Goal: Transaction & Acquisition: Purchase product/service

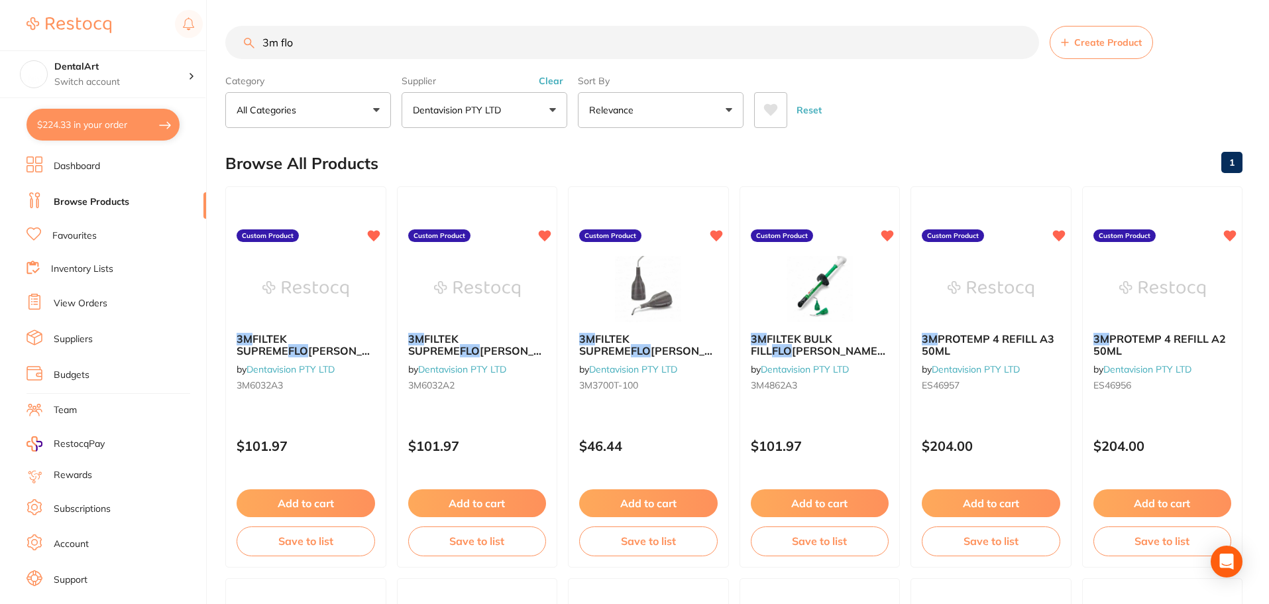
scroll to position [289, 0]
drag, startPoint x: 342, startPoint y: 38, endPoint x: 45, endPoint y: 52, distance: 297.1
click at [61, 48] on div "$224.33 DentalArt Switch account DentalArt $224.33 in your order Dashboard Brow…" at bounding box center [634, 301] width 1269 height 604
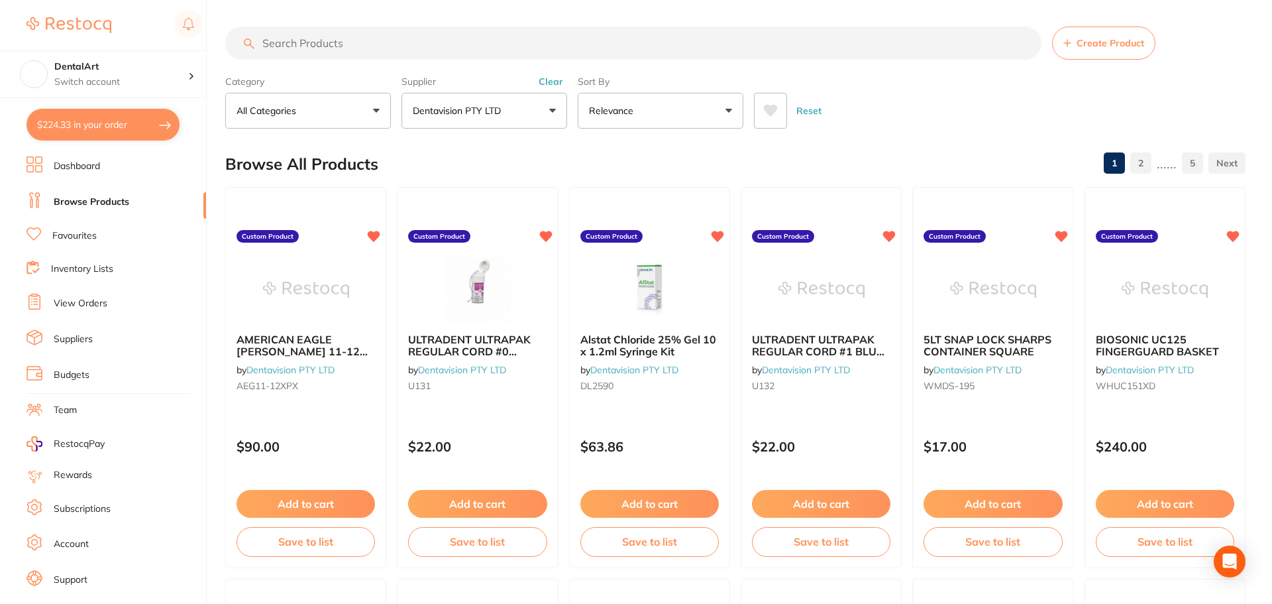
scroll to position [331, 0]
click at [612, 504] on button "Add to cart" at bounding box center [648, 505] width 140 height 28
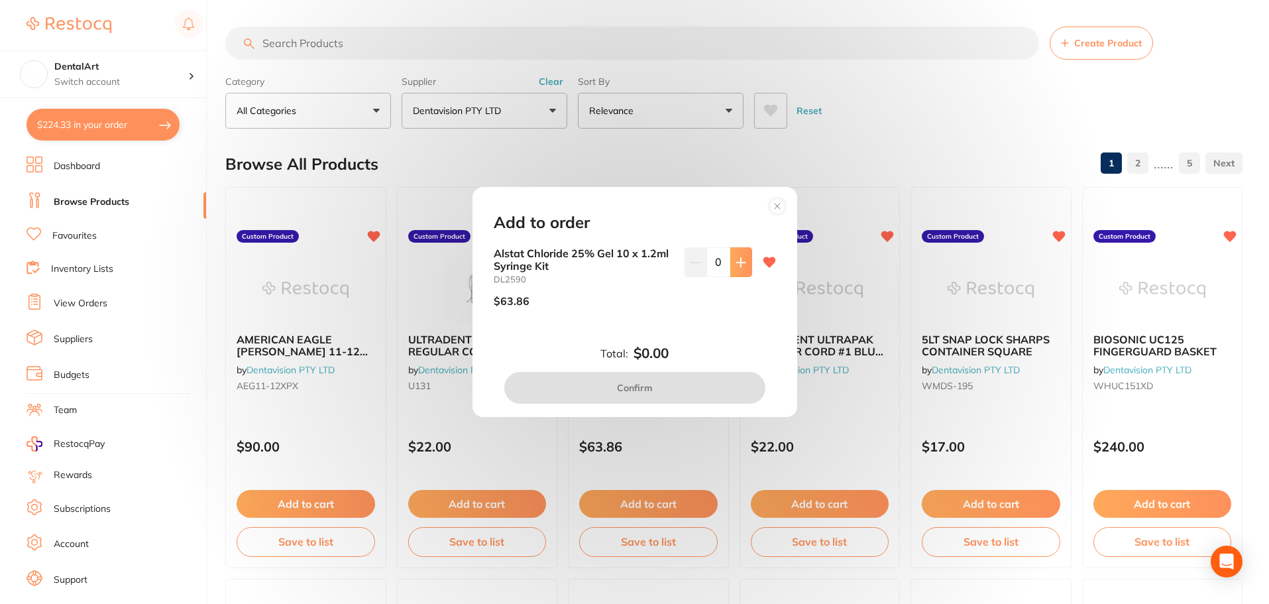
click at [737, 260] on icon at bounding box center [740, 262] width 9 height 9
type input "1"
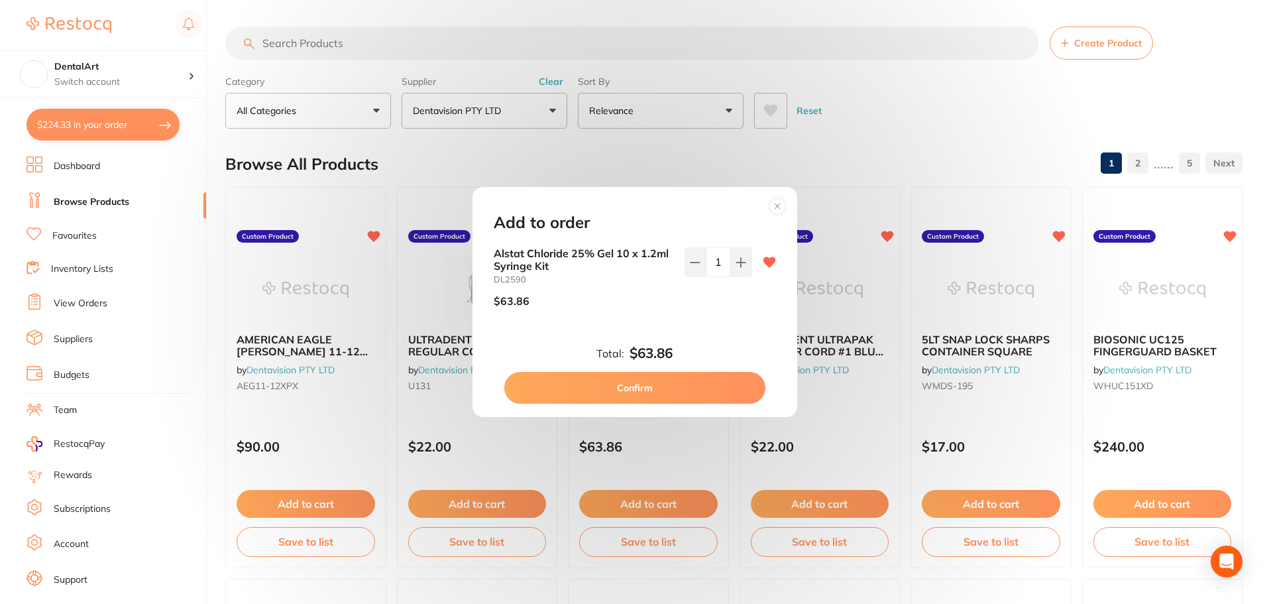
click at [654, 382] on button "Confirm" at bounding box center [634, 388] width 261 height 32
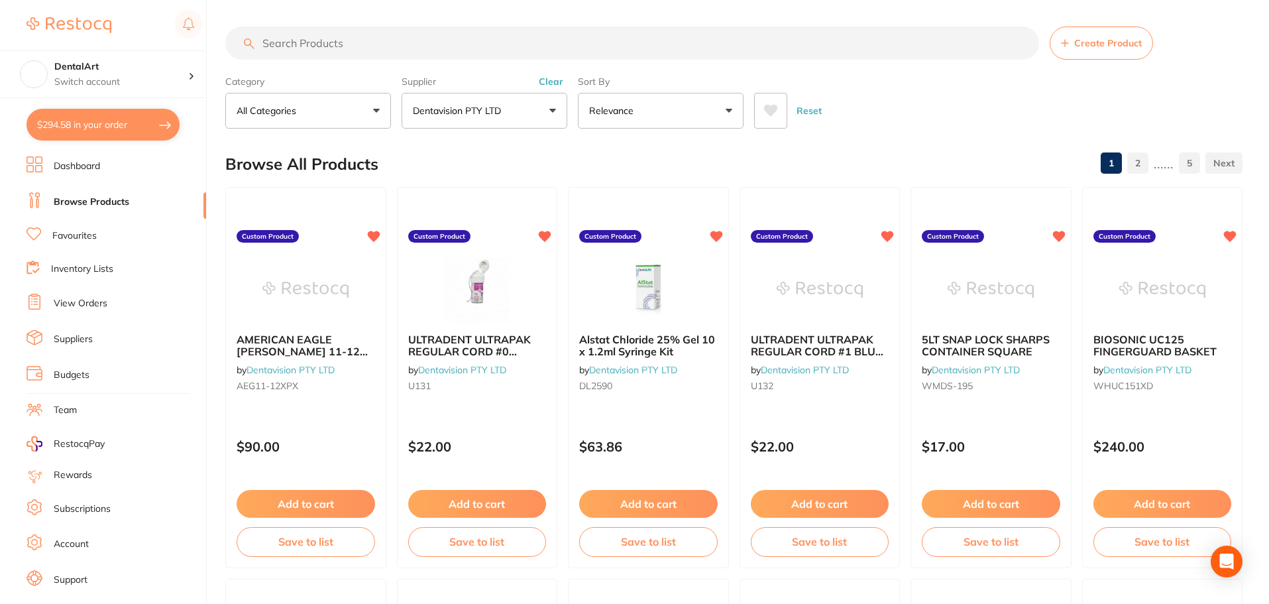
click at [302, 46] on input "search" at bounding box center [632, 43] width 814 height 33
drag, startPoint x: 350, startPoint y: 54, endPoint x: 341, endPoint y: 56, distance: 10.1
click at [350, 54] on input "search" at bounding box center [632, 43] width 814 height 33
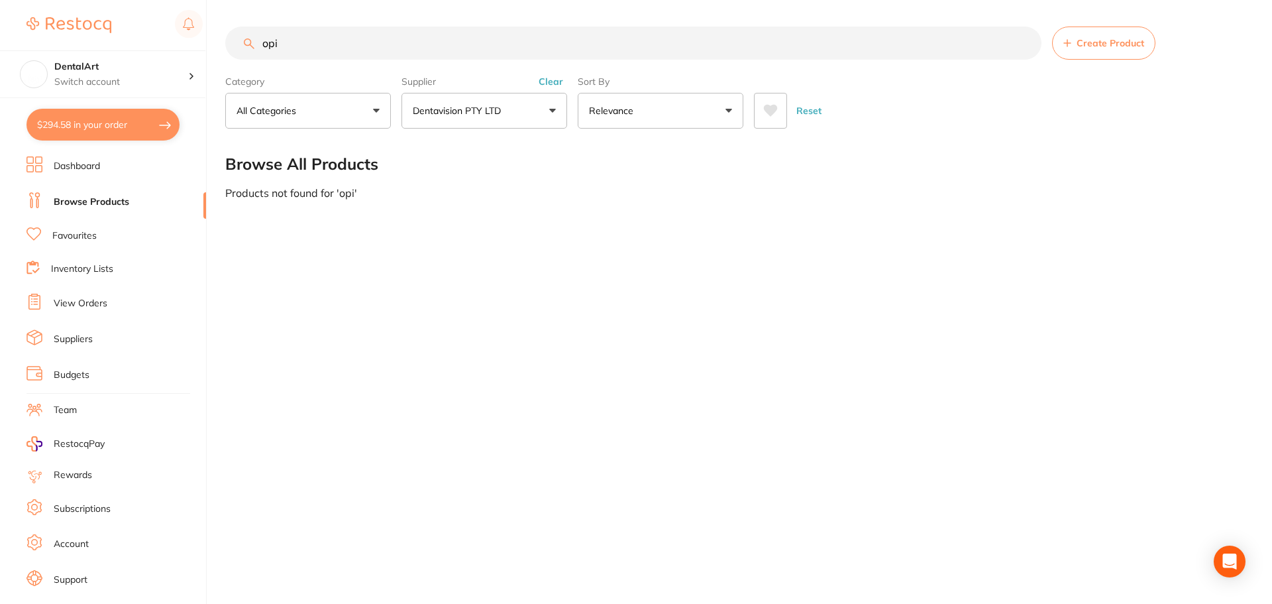
scroll to position [0, 0]
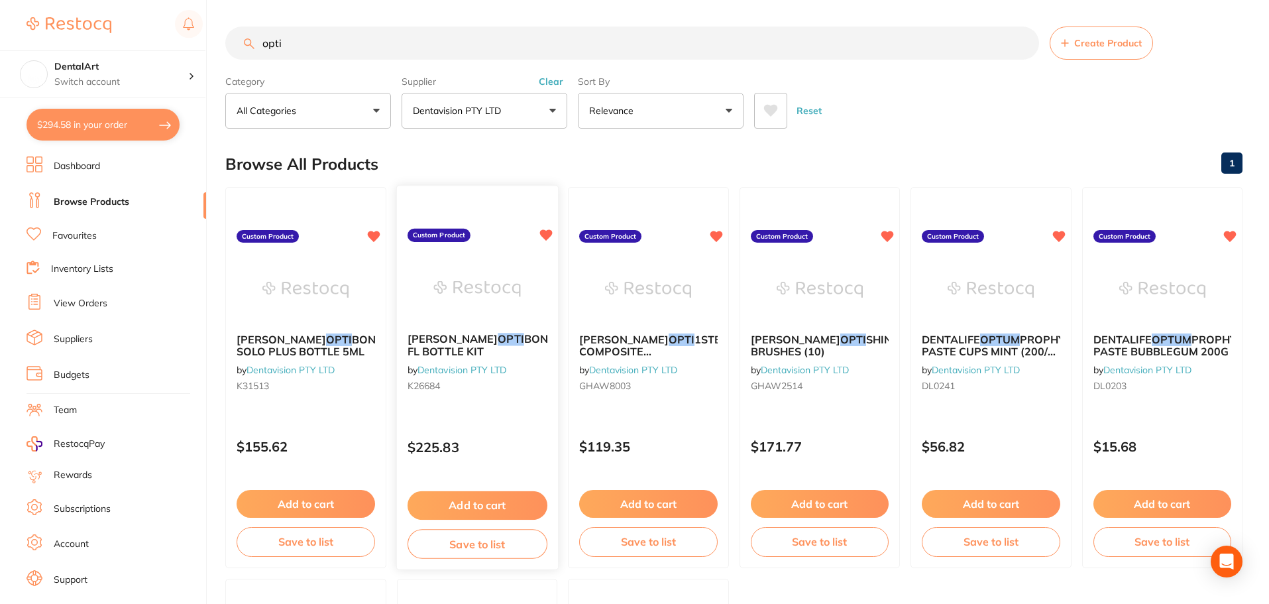
type input "opti"
click at [454, 287] on img at bounding box center [476, 288] width 87 height 67
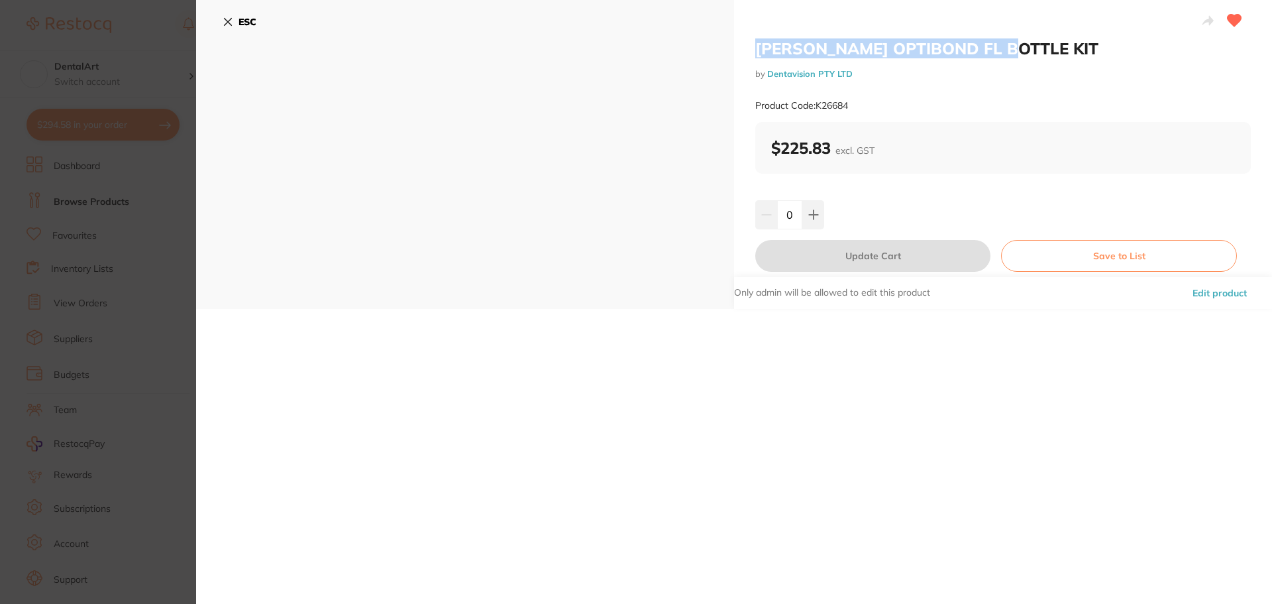
drag, startPoint x: 1019, startPoint y: 50, endPoint x: 753, endPoint y: 43, distance: 266.4
click at [743, 44] on div "KERR OPTIBOND FL BOTTLE KIT by Dentavision PTY LTD Product Code: K26684 $225.83…" at bounding box center [1003, 154] width 538 height 309
copy h2 "[PERSON_NAME] OPTIBOND FL BOTTLE KIT"
click at [813, 214] on icon at bounding box center [813, 214] width 9 height 9
type input "1"
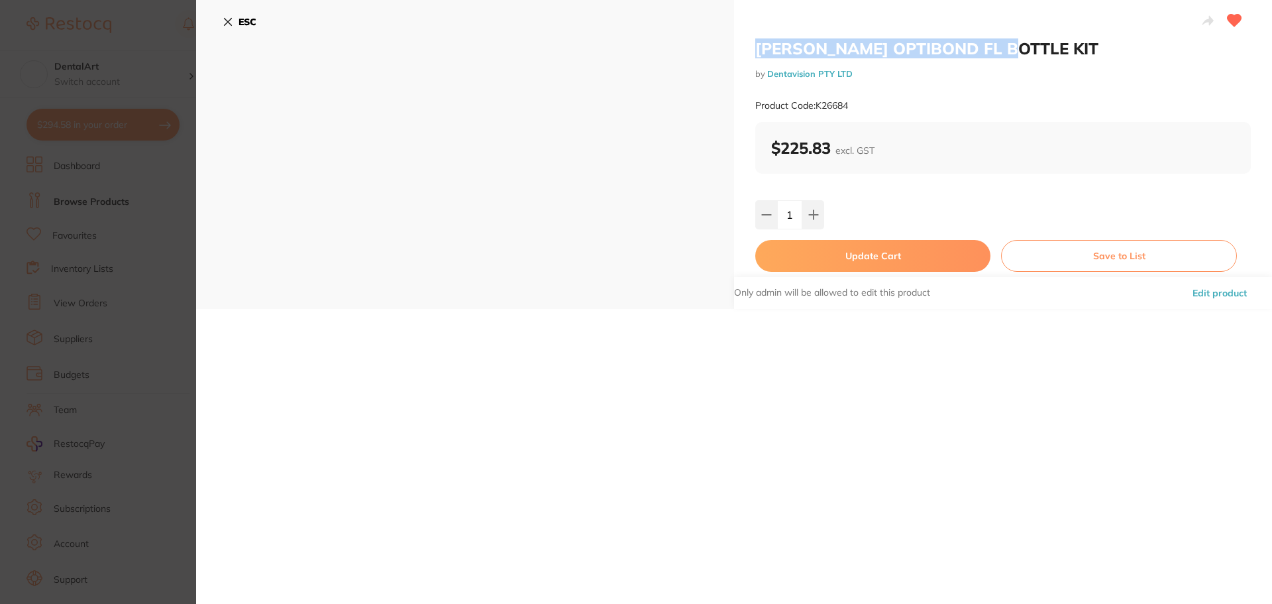
click at [869, 255] on button "Update Cart" at bounding box center [872, 256] width 235 height 32
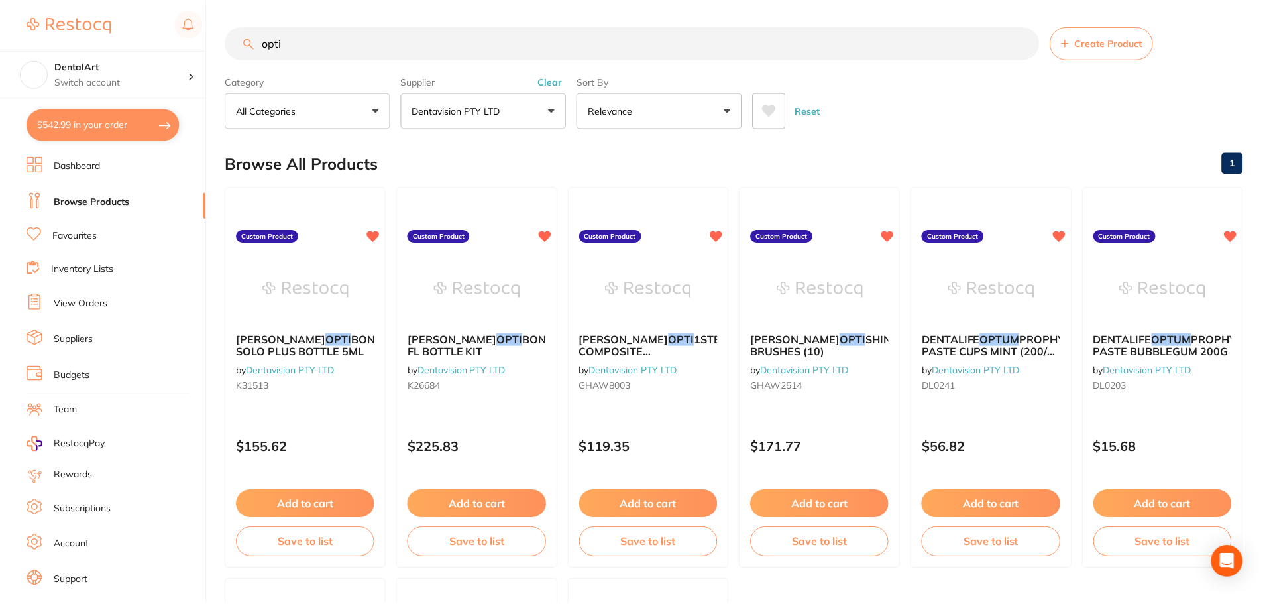
scroll to position [1, 0]
click at [109, 131] on button "$542.99 in your order" at bounding box center [103, 125] width 153 height 32
checkbox input "true"
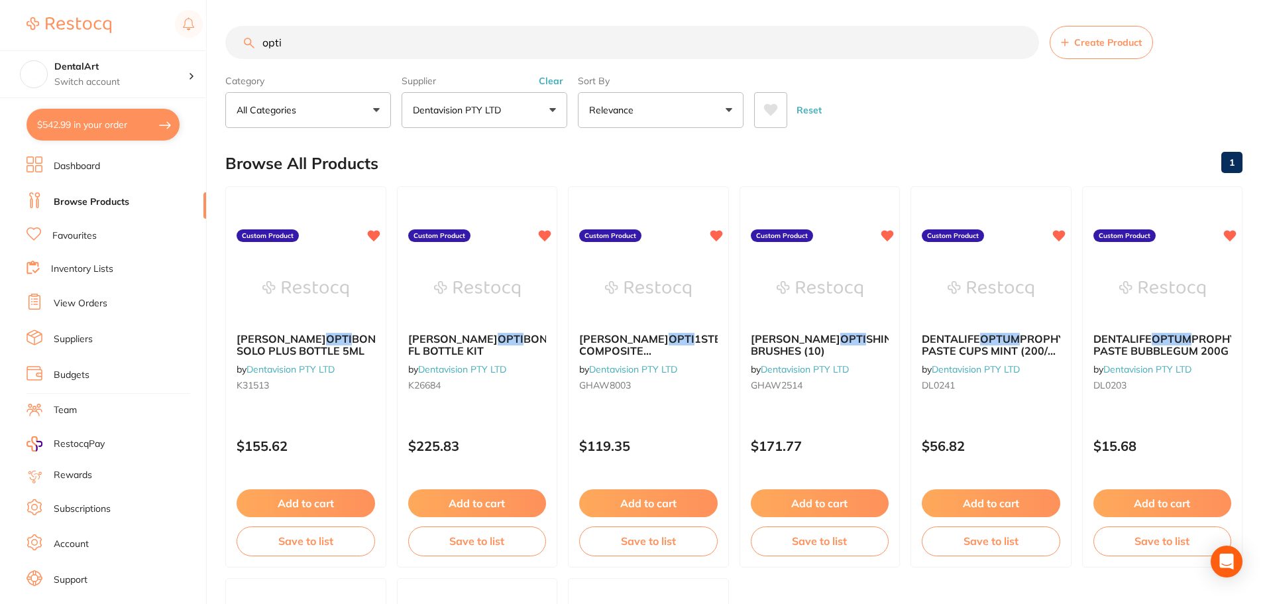
checkbox input "true"
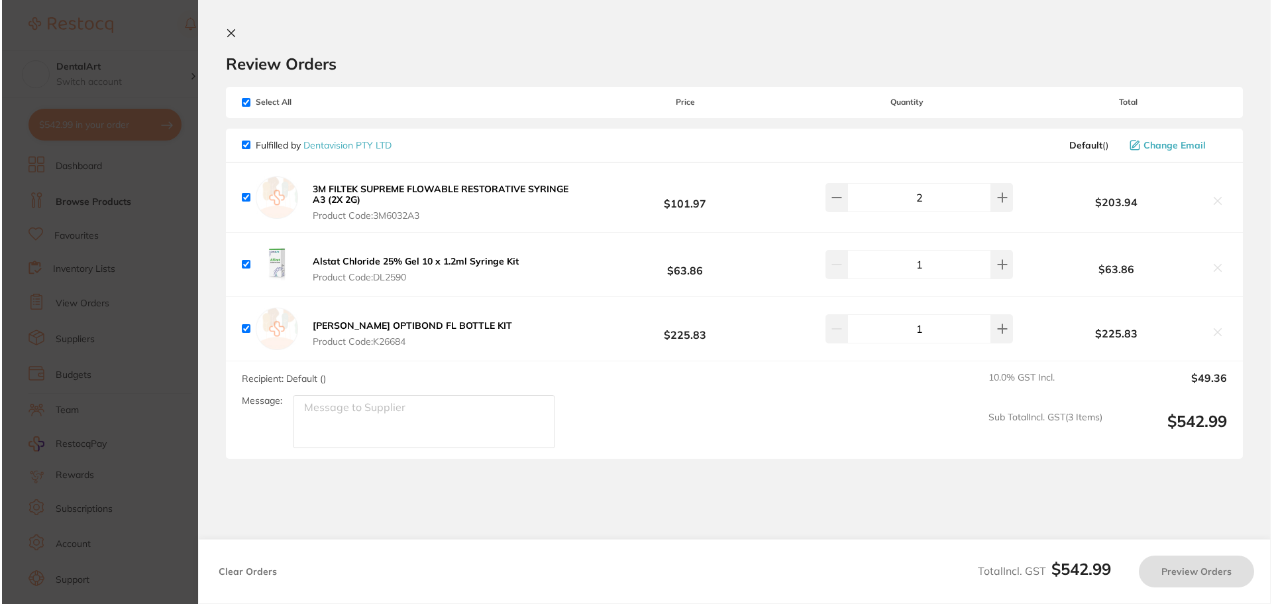
scroll to position [0, 0]
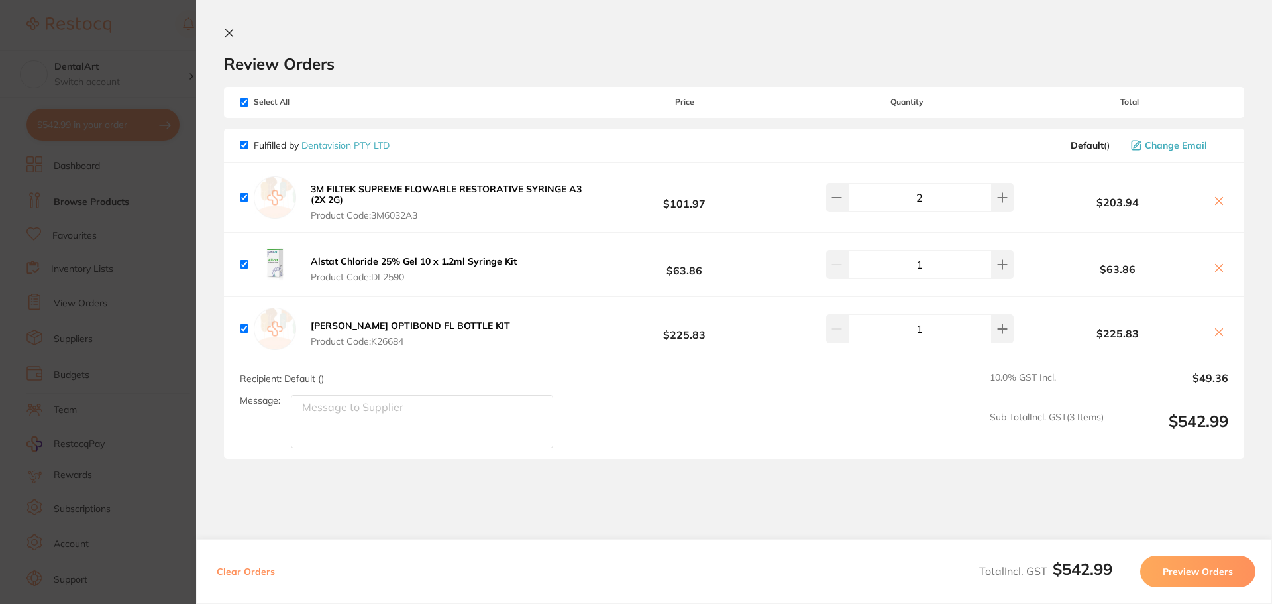
click at [516, 545] on div "Clear Orders Total Incl. GST $542.99 Preview Orders" at bounding box center [734, 571] width 1076 height 65
click at [116, 56] on section "Update RRP Set your pre negotiated price for this item. Item Agreed RRP (excl. …" at bounding box center [636, 302] width 1272 height 604
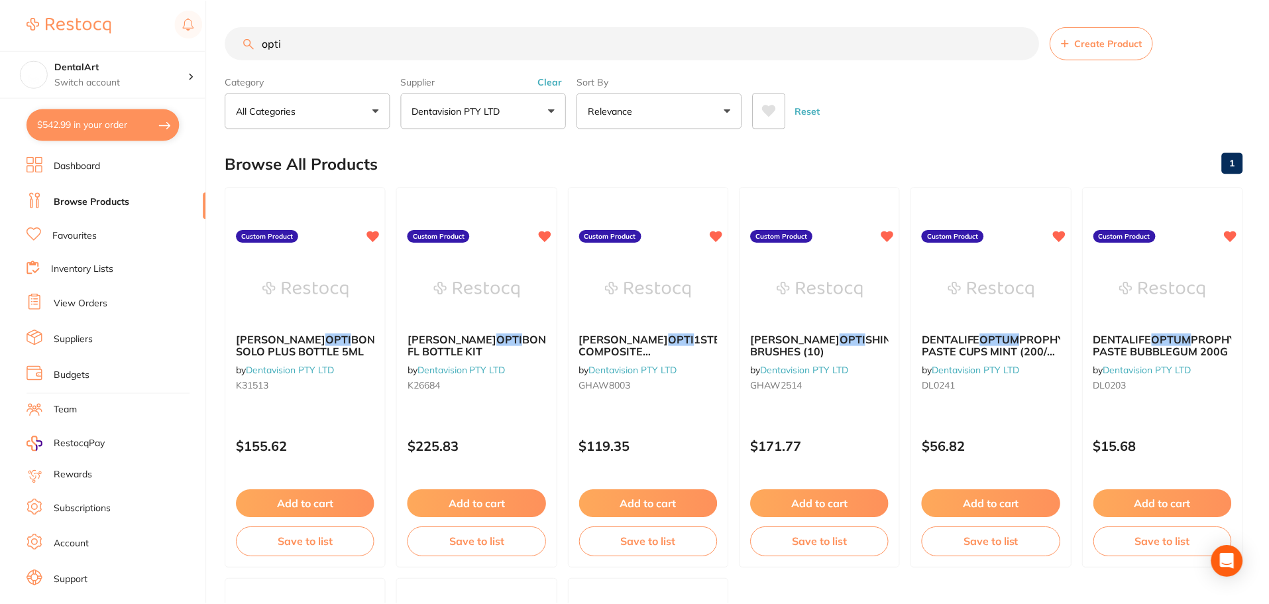
scroll to position [1, 0]
click at [309, 32] on input "opti" at bounding box center [632, 42] width 814 height 33
type input "o"
click at [554, 108] on button "Dentavision PTY LTD" at bounding box center [485, 111] width 166 height 36
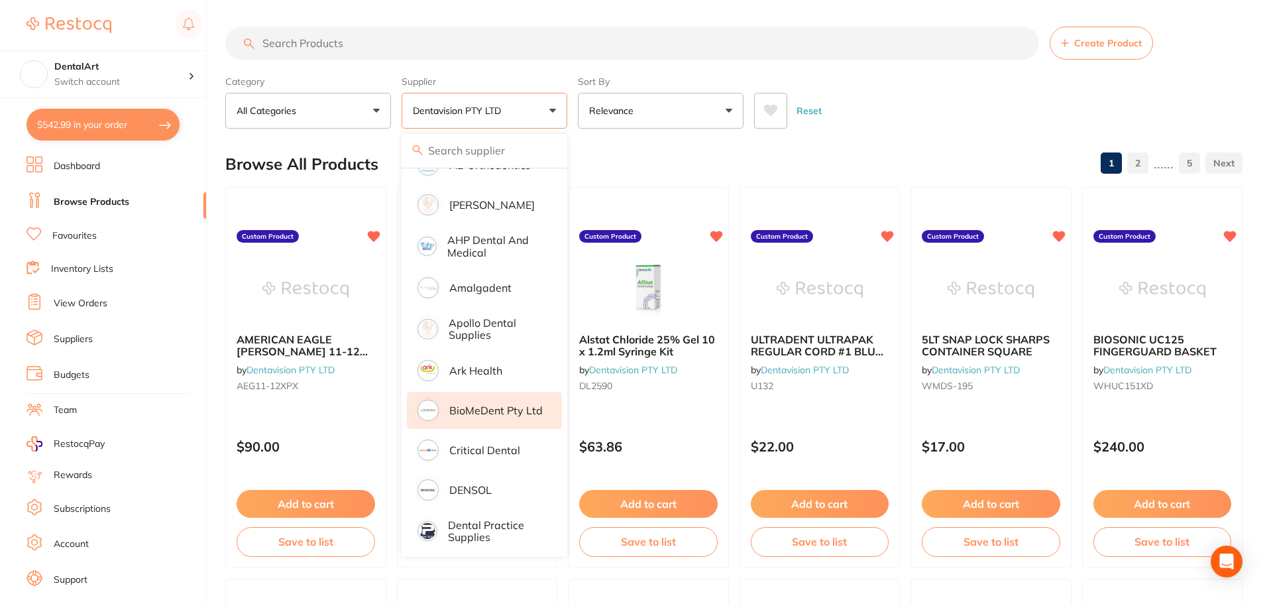
scroll to position [265, 0]
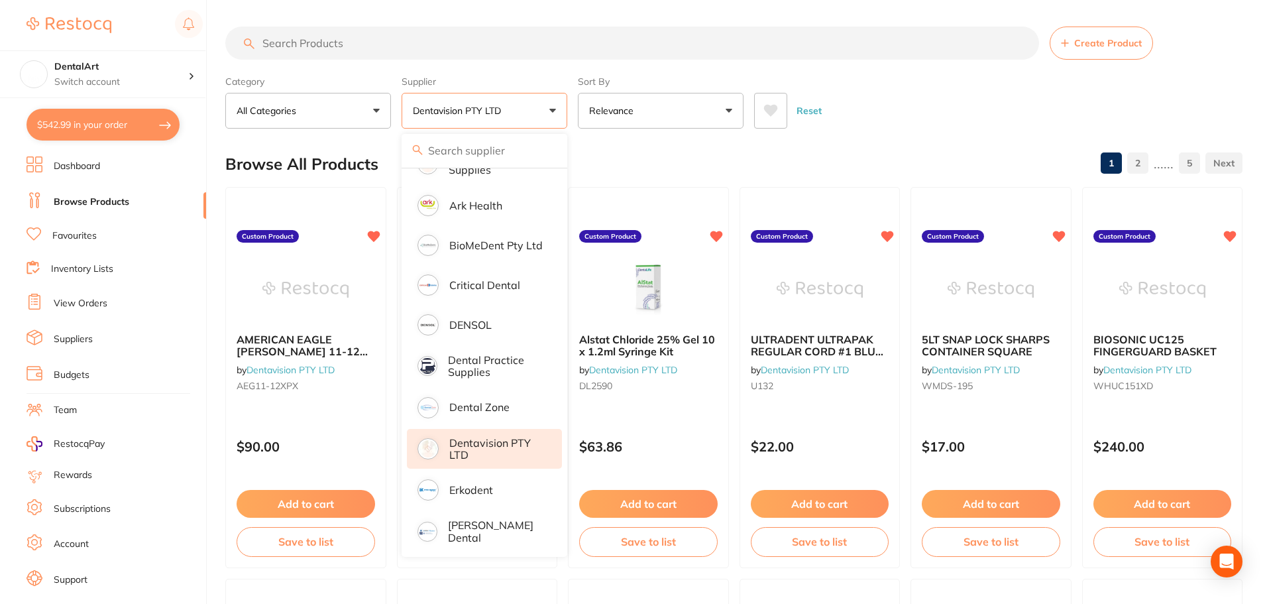
click at [506, 450] on p "Dentavision PTY LTD" at bounding box center [496, 449] width 94 height 25
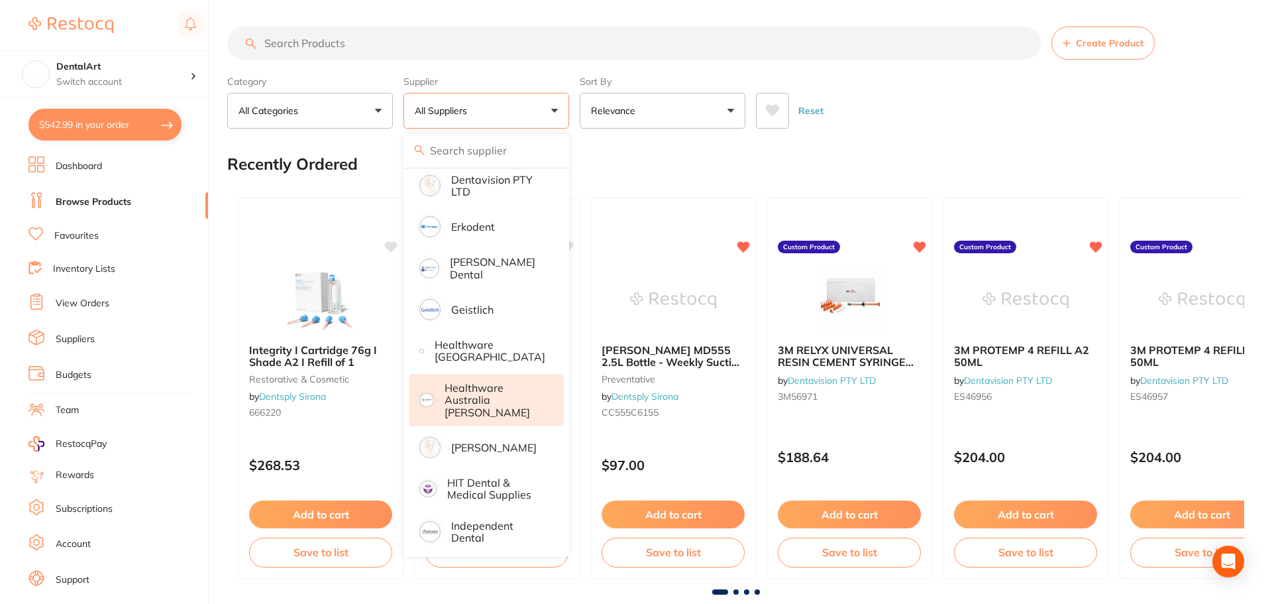
scroll to position [530, 0]
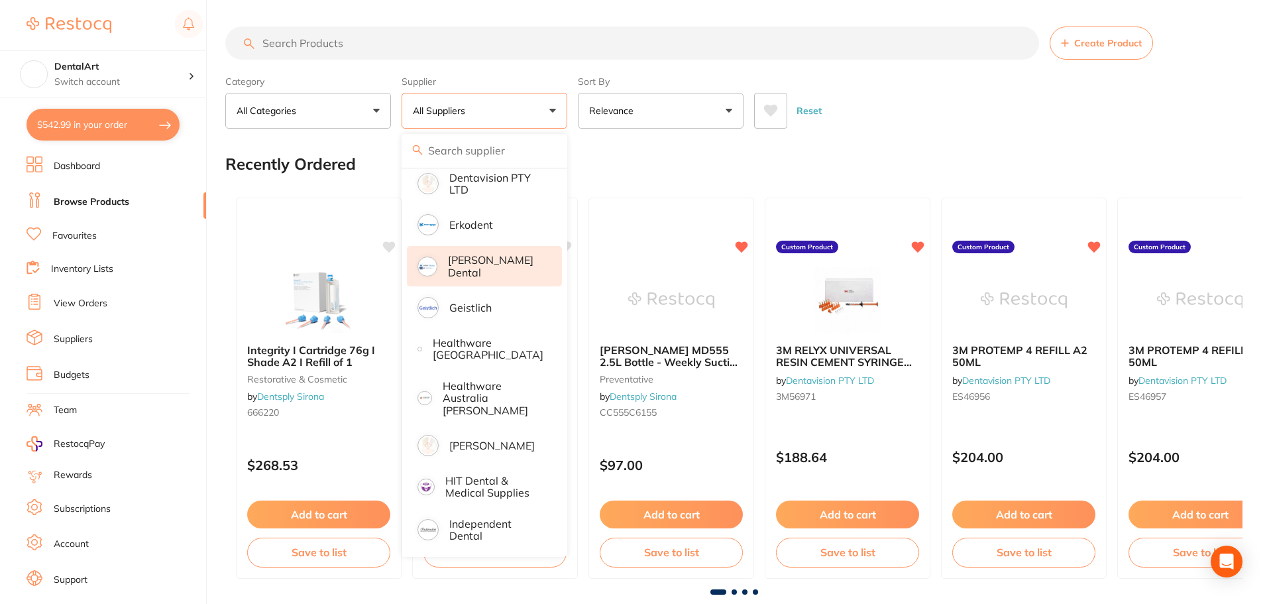
click at [508, 260] on p "[PERSON_NAME] Dental" at bounding box center [495, 266] width 95 height 25
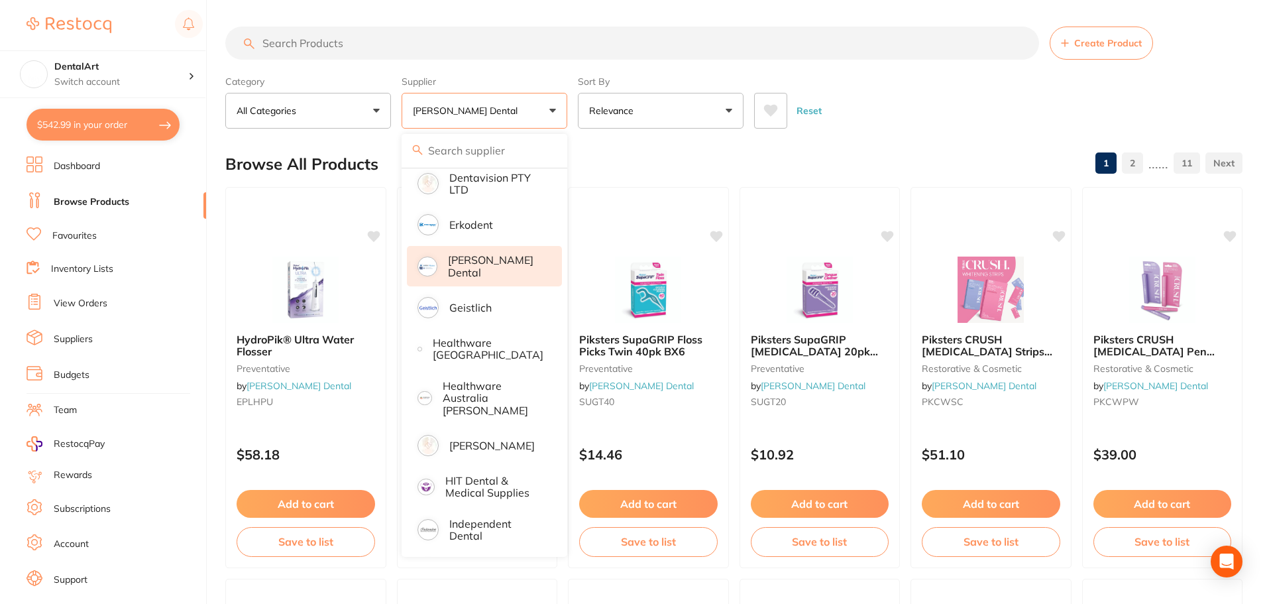
click at [887, 84] on div "Reset" at bounding box center [993, 105] width 478 height 46
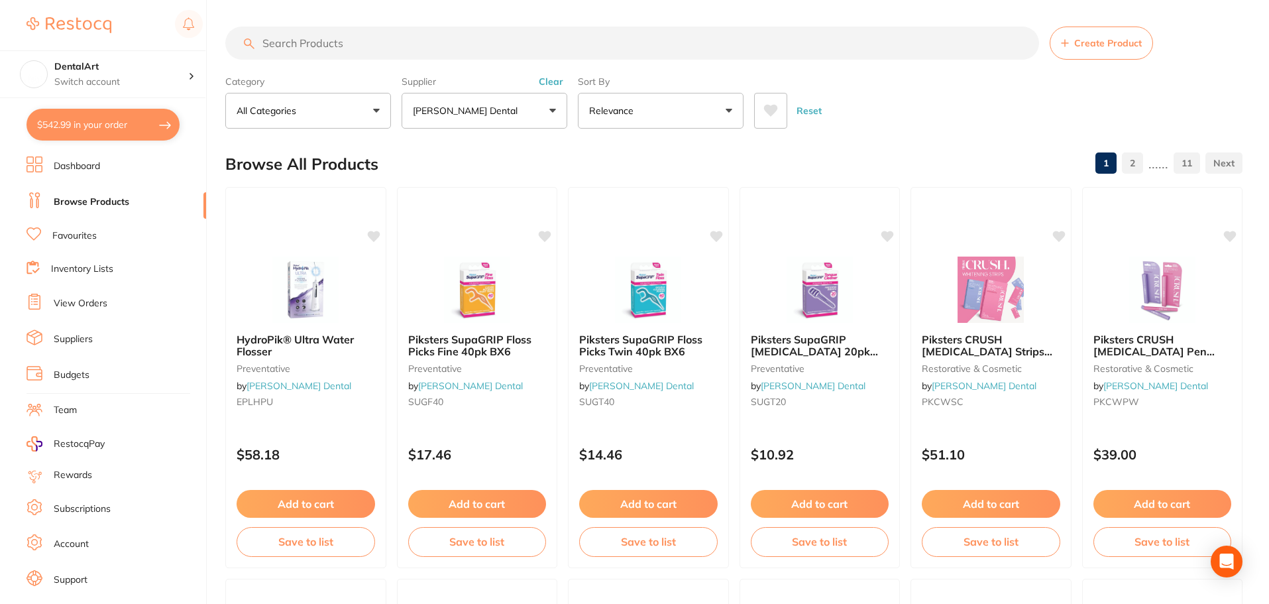
click at [326, 42] on input "search" at bounding box center [632, 43] width 814 height 33
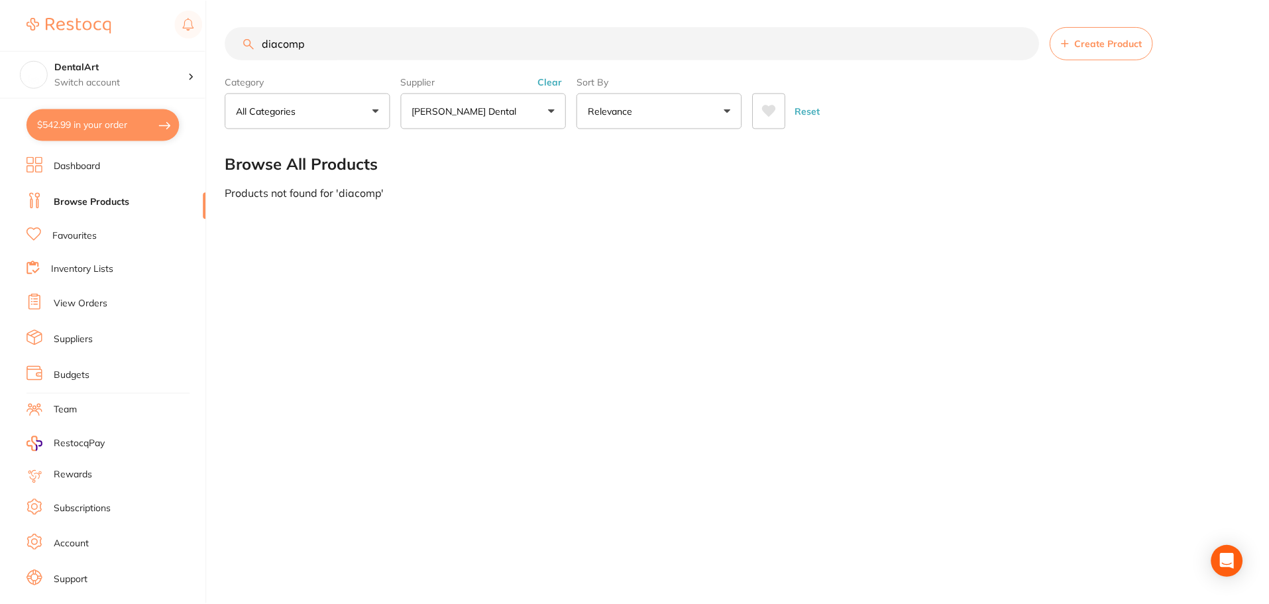
scroll to position [0, 0]
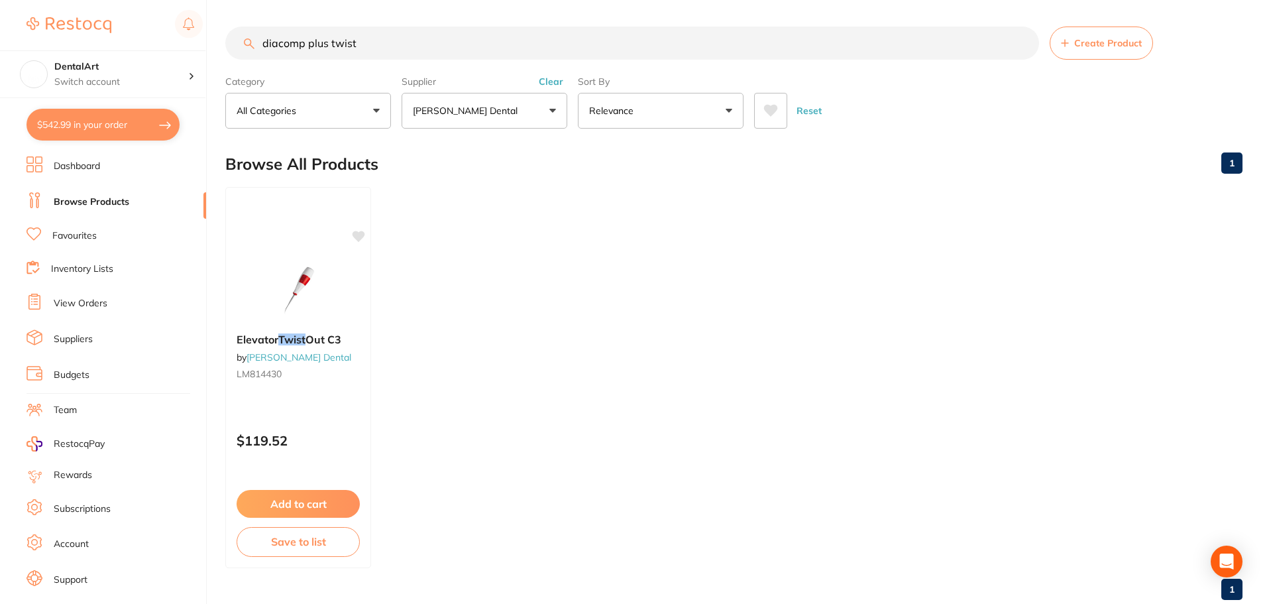
type input "diacomp plus twist"
drag, startPoint x: 375, startPoint y: 44, endPoint x: 229, endPoint y: 23, distance: 147.3
click at [219, 23] on div "$542.99 DentalArt Switch account DentalArt $542.99 in your order Dashboard Brow…" at bounding box center [634, 302] width 1269 height 604
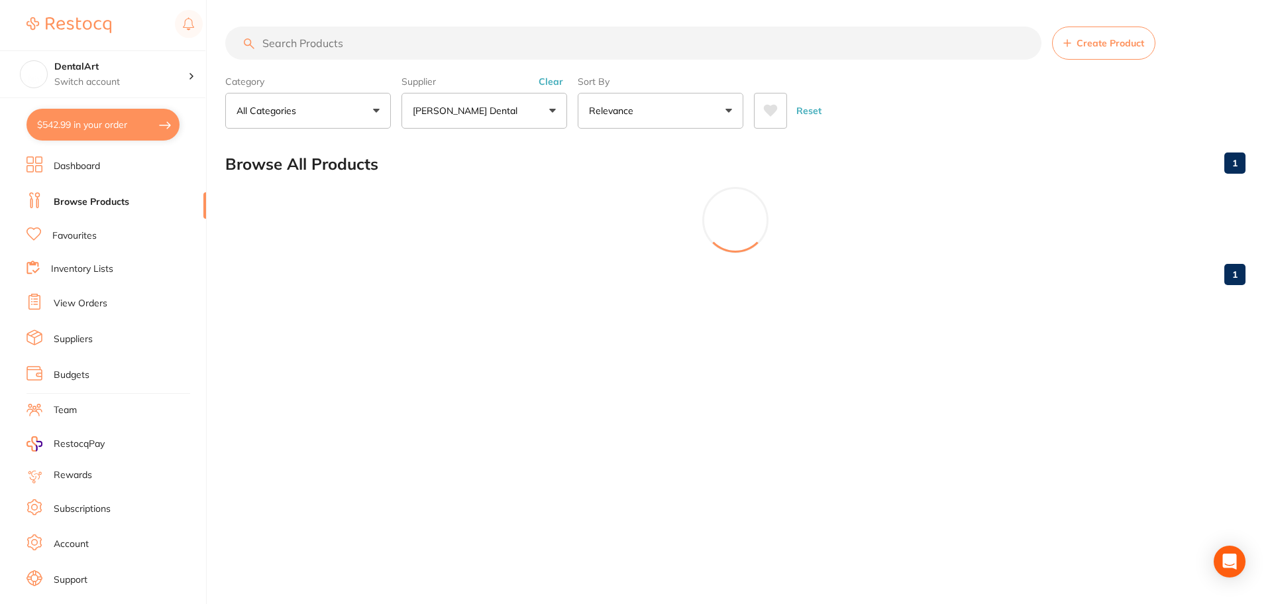
click at [304, 45] on input "search" at bounding box center [633, 43] width 816 height 33
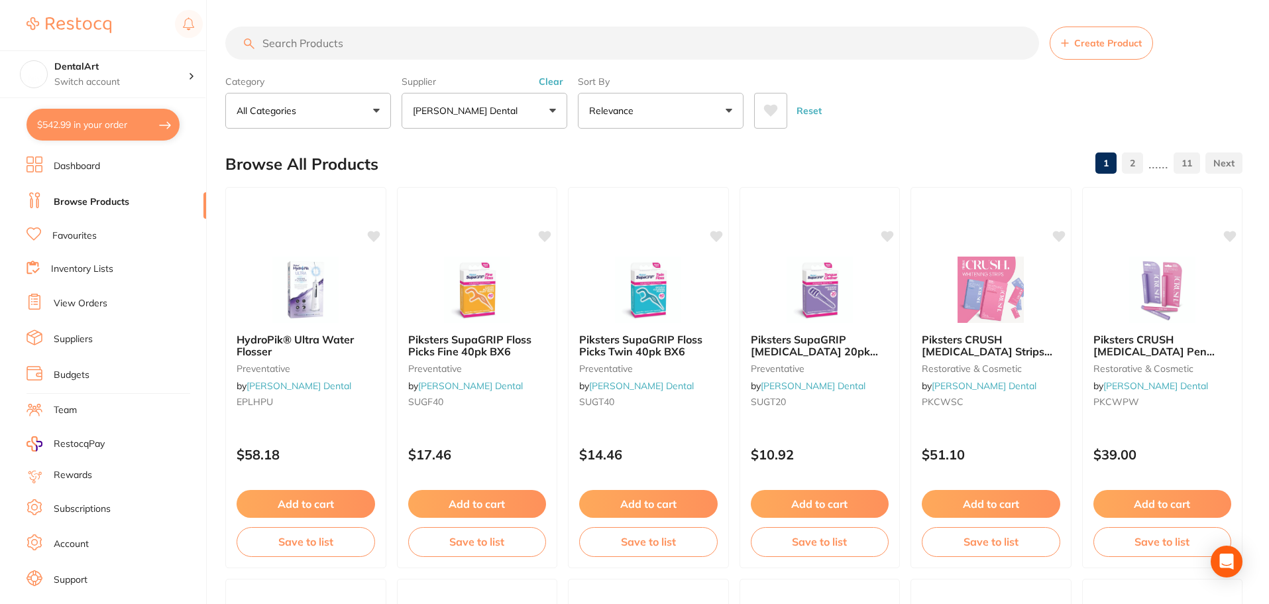
paste input "EVE-DiacompFle"
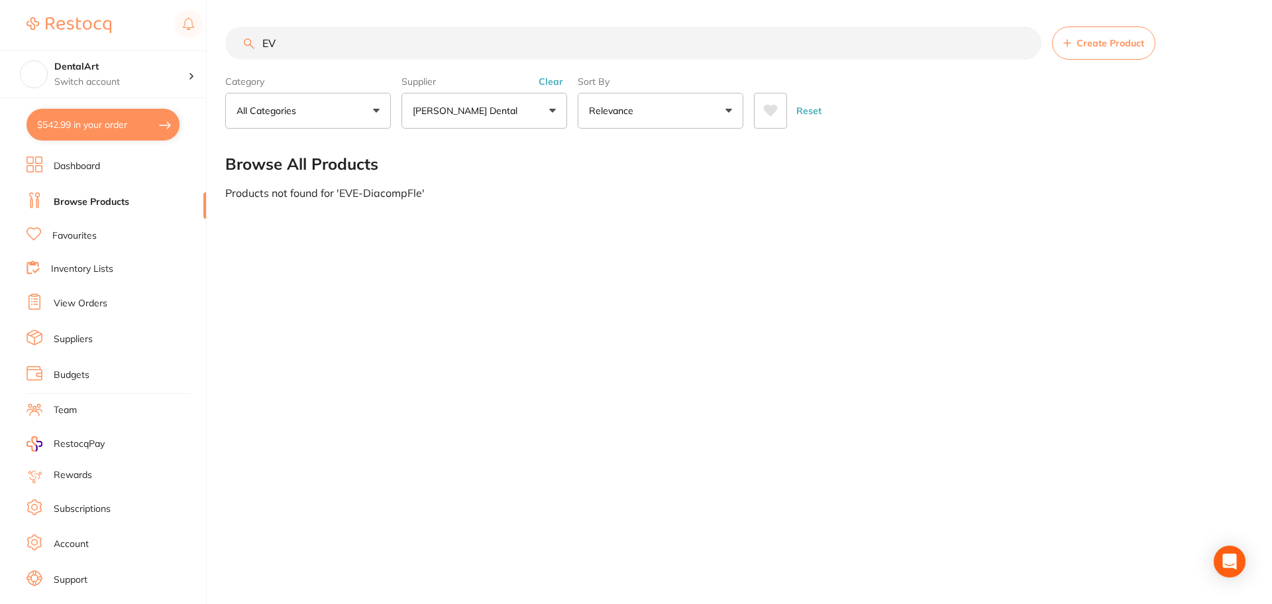
type input "E"
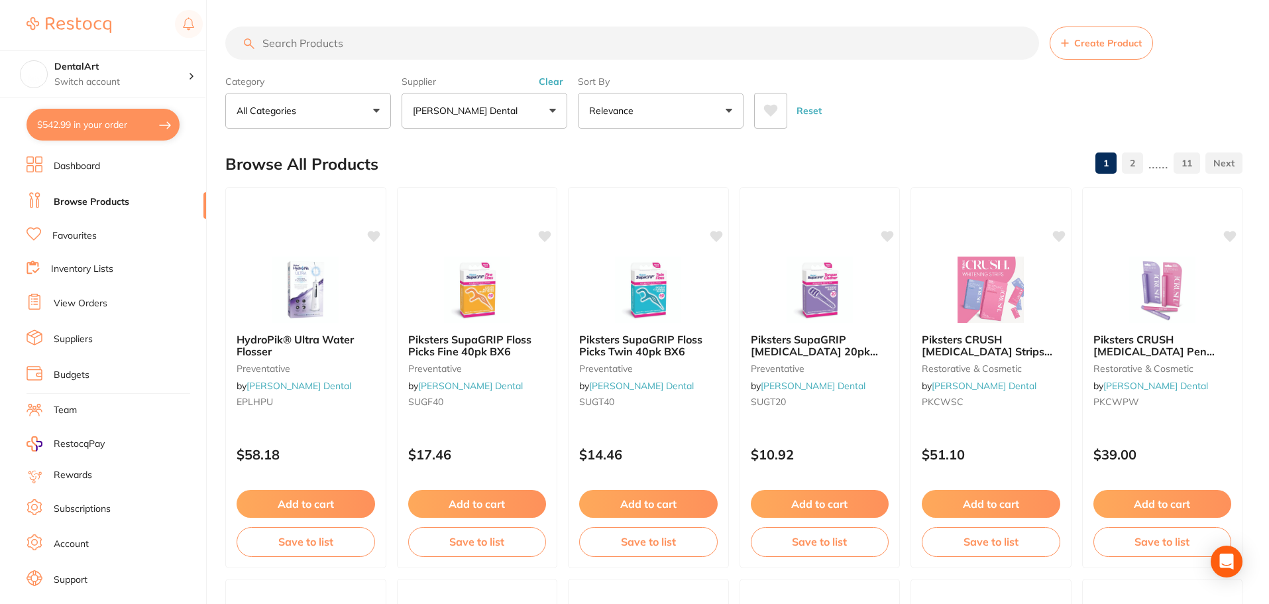
click at [290, 39] on input "search" at bounding box center [632, 43] width 814 height 33
paste input "Strata-G Interproximal Wedge Refills - 50 pack"
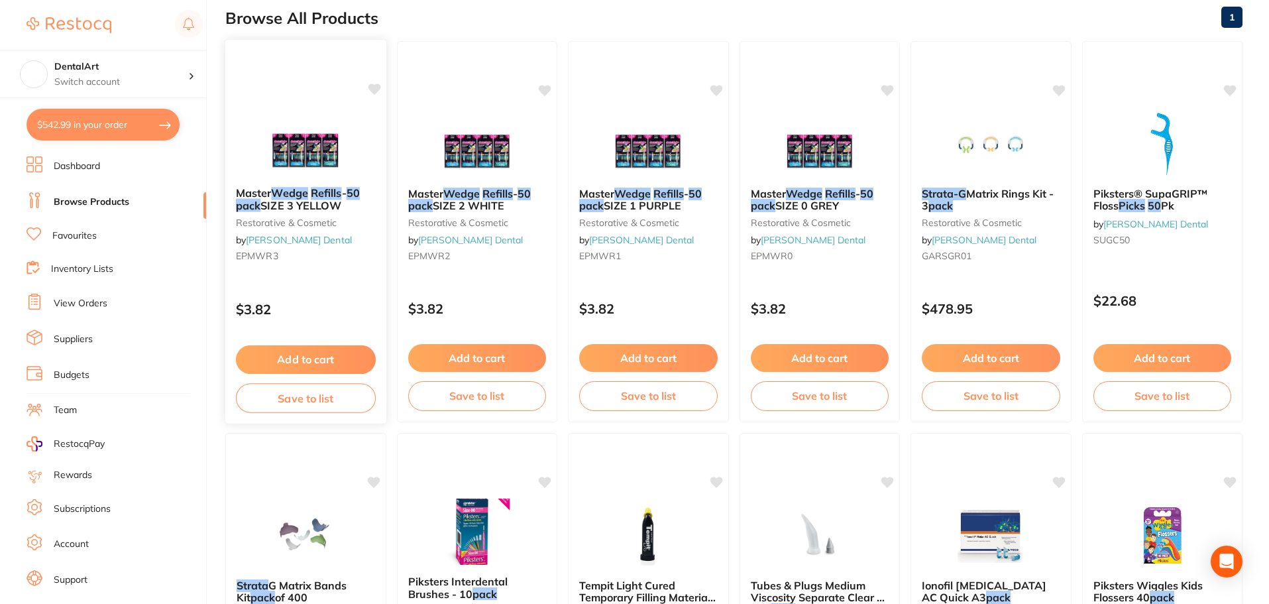
scroll to position [133, 0]
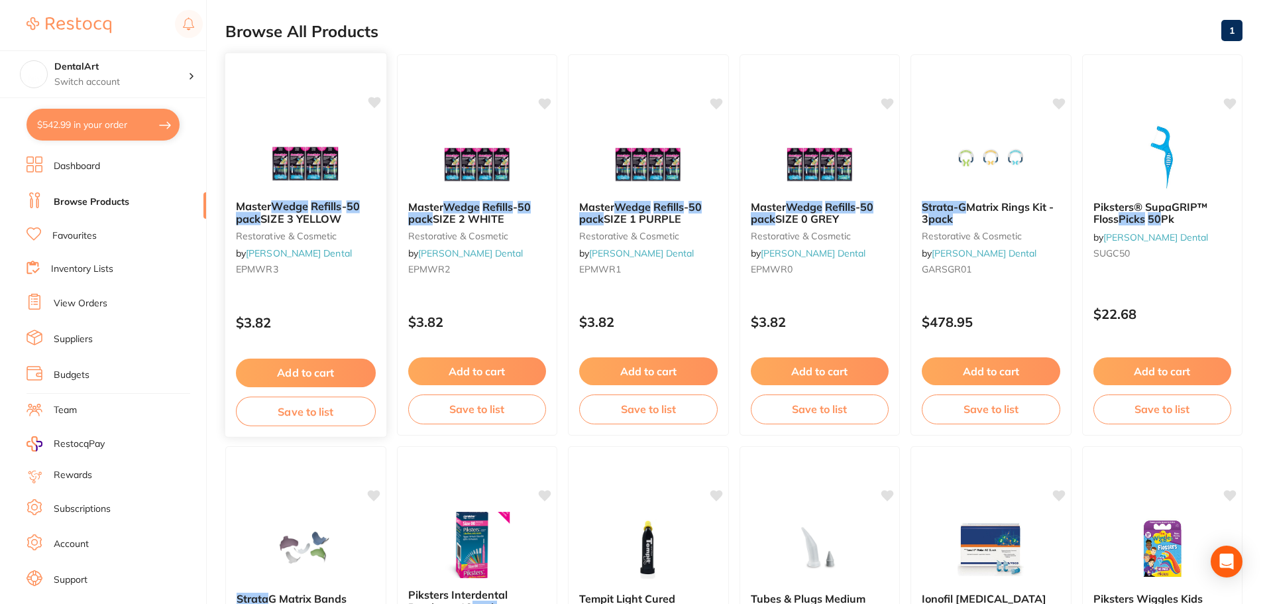
type input "Strata-G Interproximal Wedge Refills - 50 pack"
click at [290, 148] on img at bounding box center [305, 156] width 87 height 67
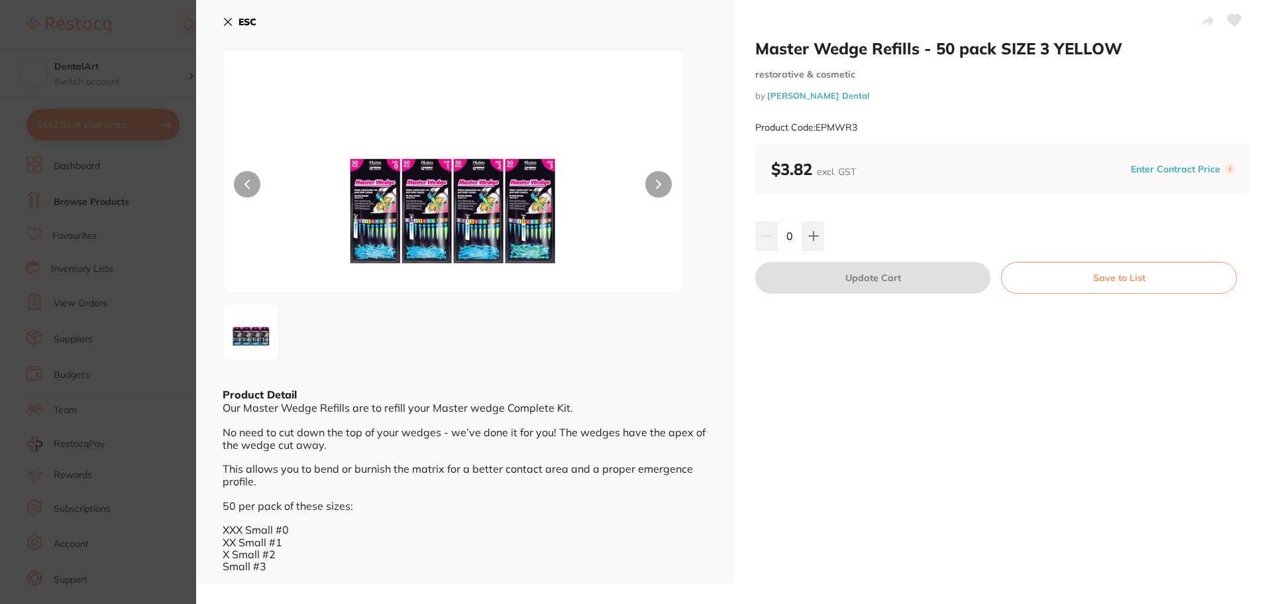
click at [231, 23] on icon at bounding box center [228, 22] width 11 height 11
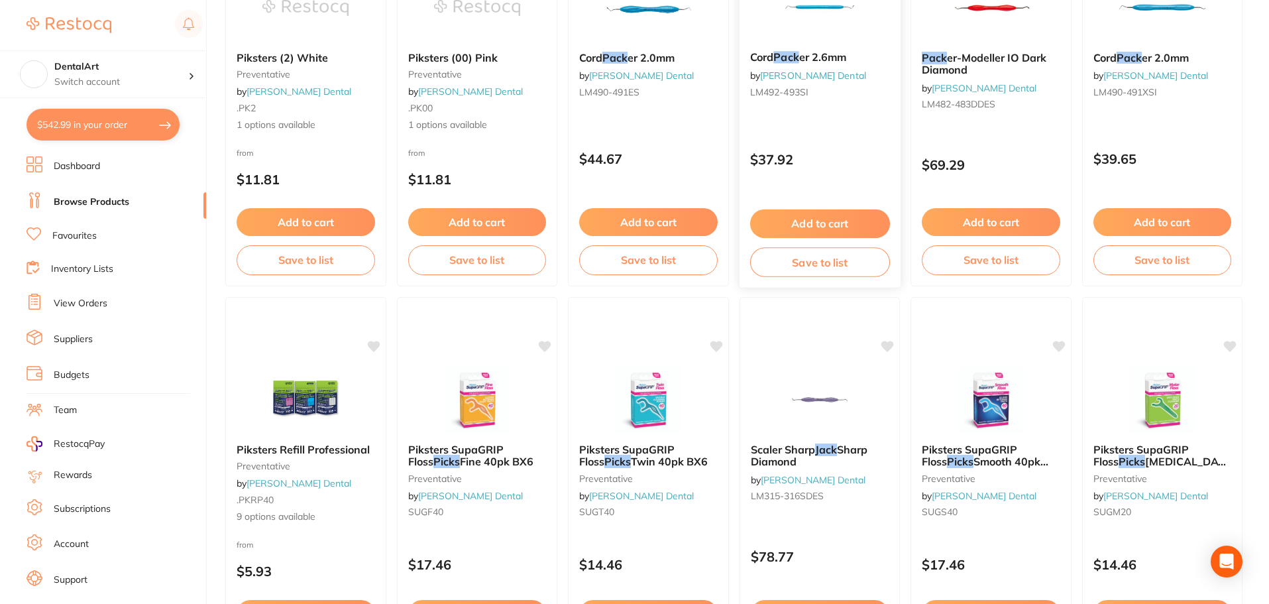
scroll to position [1458, 0]
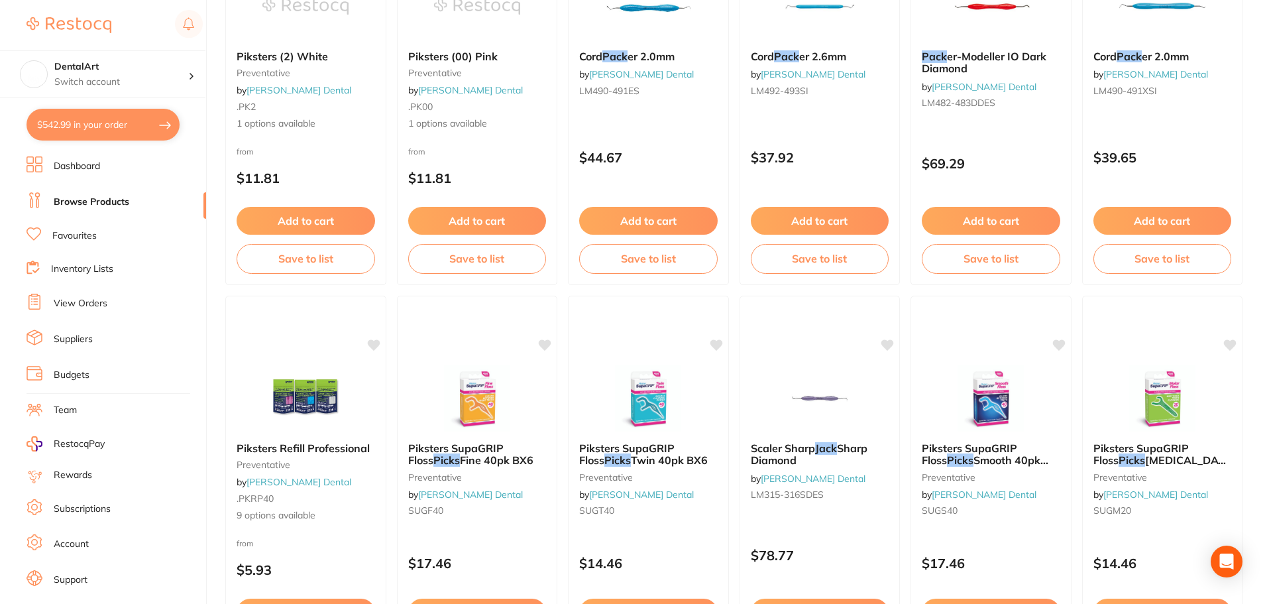
click at [301, 388] on img at bounding box center [305, 398] width 86 height 66
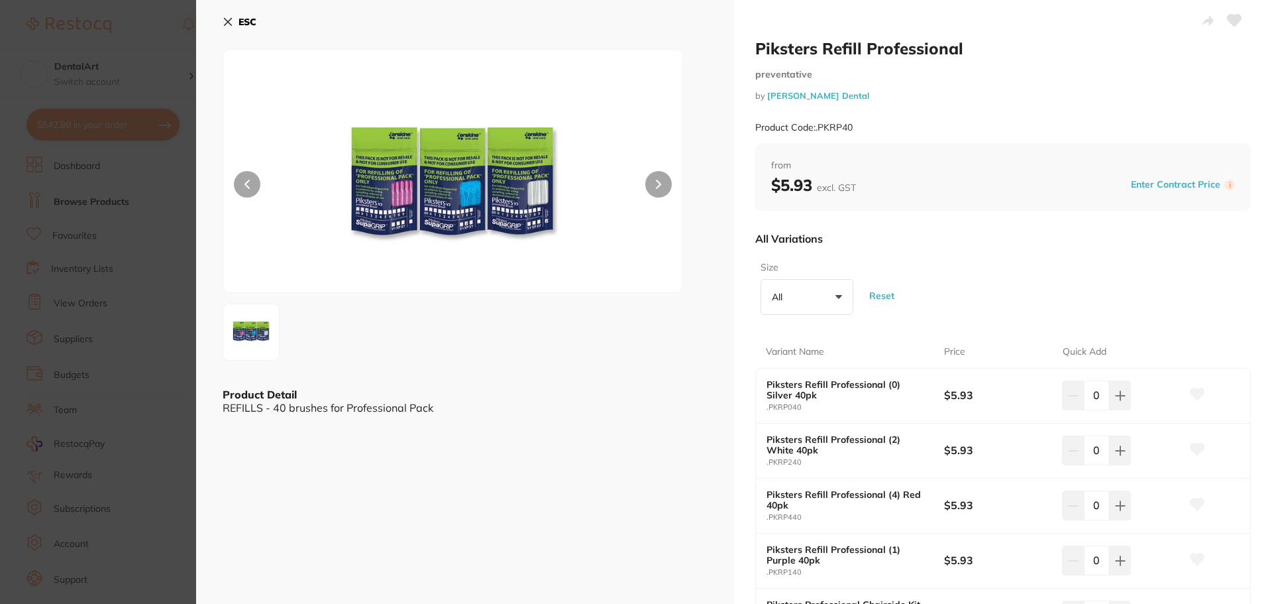
click at [1229, 20] on icon at bounding box center [1235, 21] width 14 height 12
click at [231, 23] on icon at bounding box center [228, 22] width 11 height 11
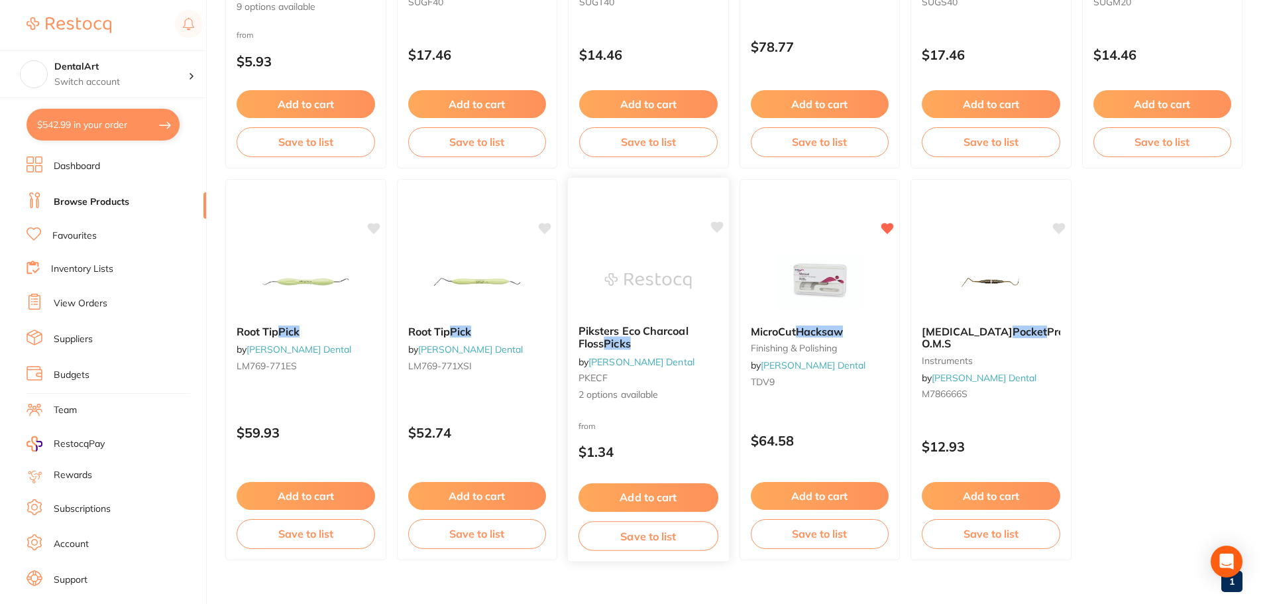
scroll to position [1991, 0]
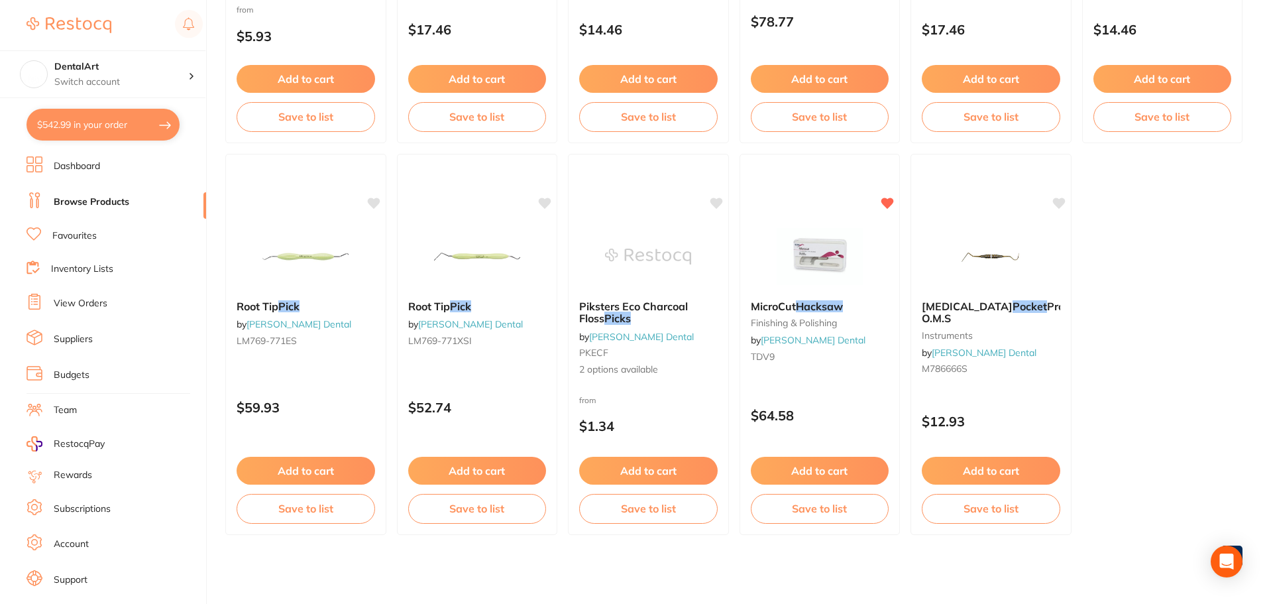
click at [150, 114] on button "$542.99 in your order" at bounding box center [103, 125] width 153 height 32
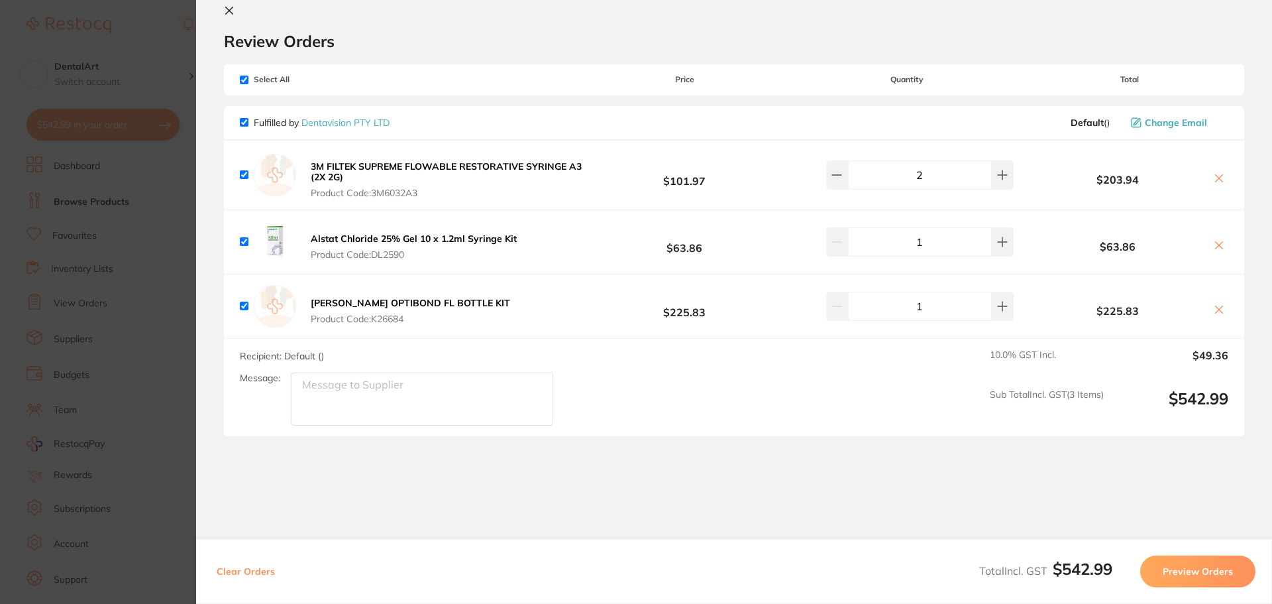
scroll to position [0, 0]
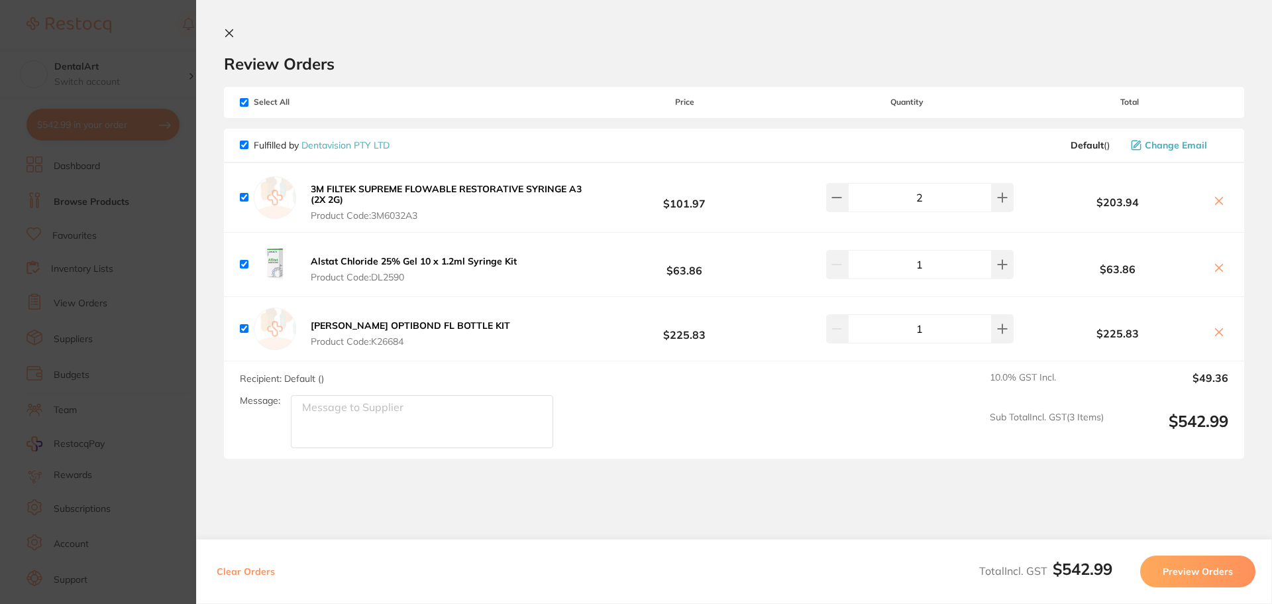
click at [459, 473] on section "Review Orders Your orders are being processed and we will notify you once we ha…" at bounding box center [734, 302] width 1076 height 604
drag, startPoint x: 231, startPoint y: 33, endPoint x: 335, endPoint y: 14, distance: 106.4
click at [233, 32] on icon at bounding box center [229, 33] width 11 height 11
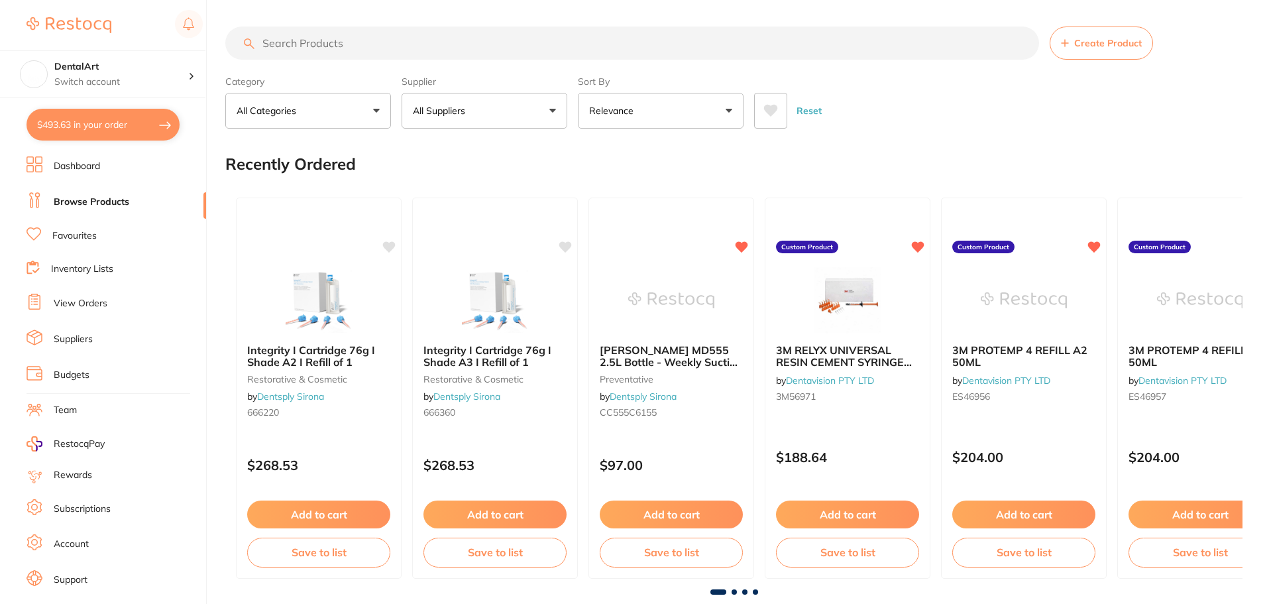
click at [553, 116] on button "All Suppliers" at bounding box center [485, 111] width 166 height 36
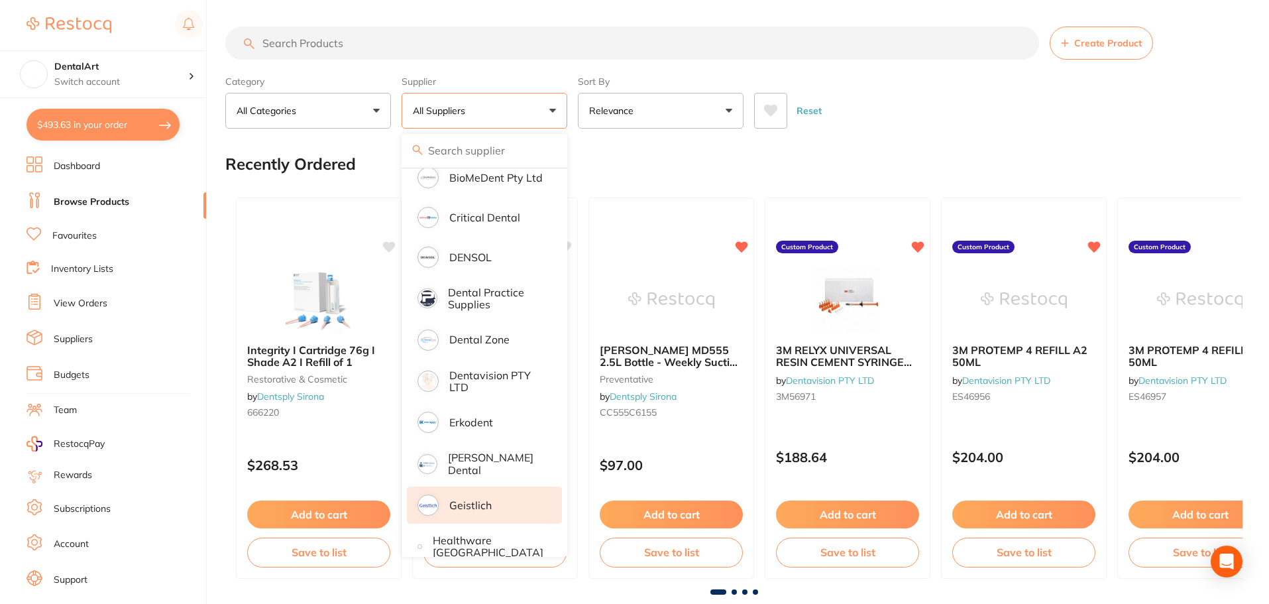
scroll to position [398, 0]
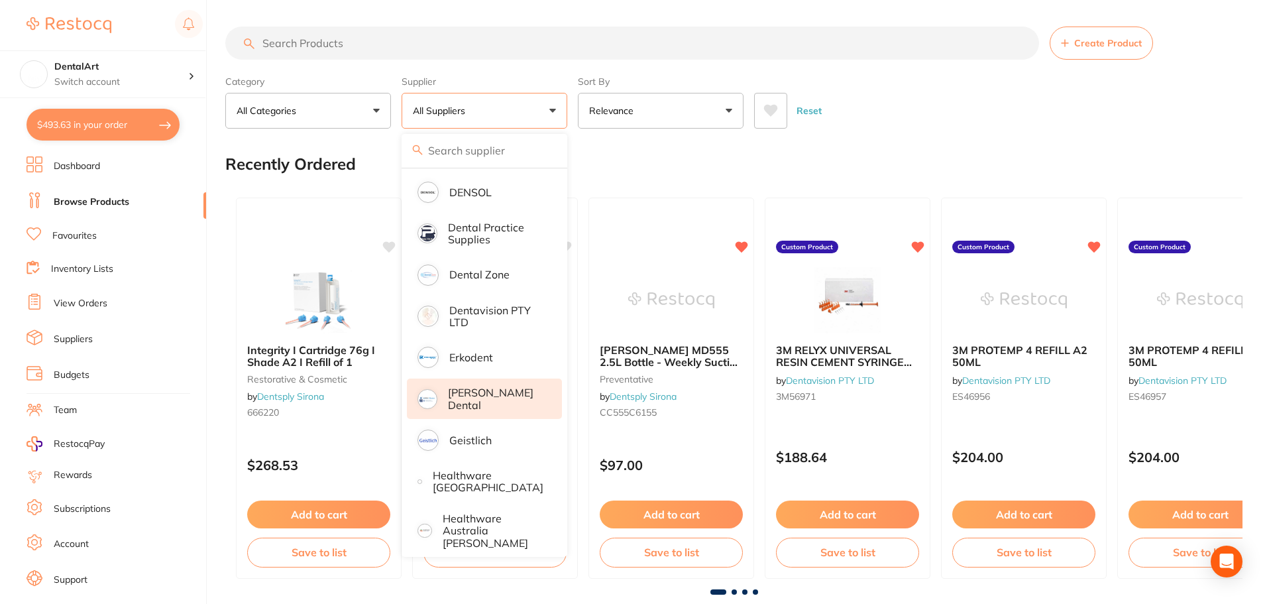
click at [487, 405] on li "[PERSON_NAME] Dental" at bounding box center [484, 398] width 155 height 40
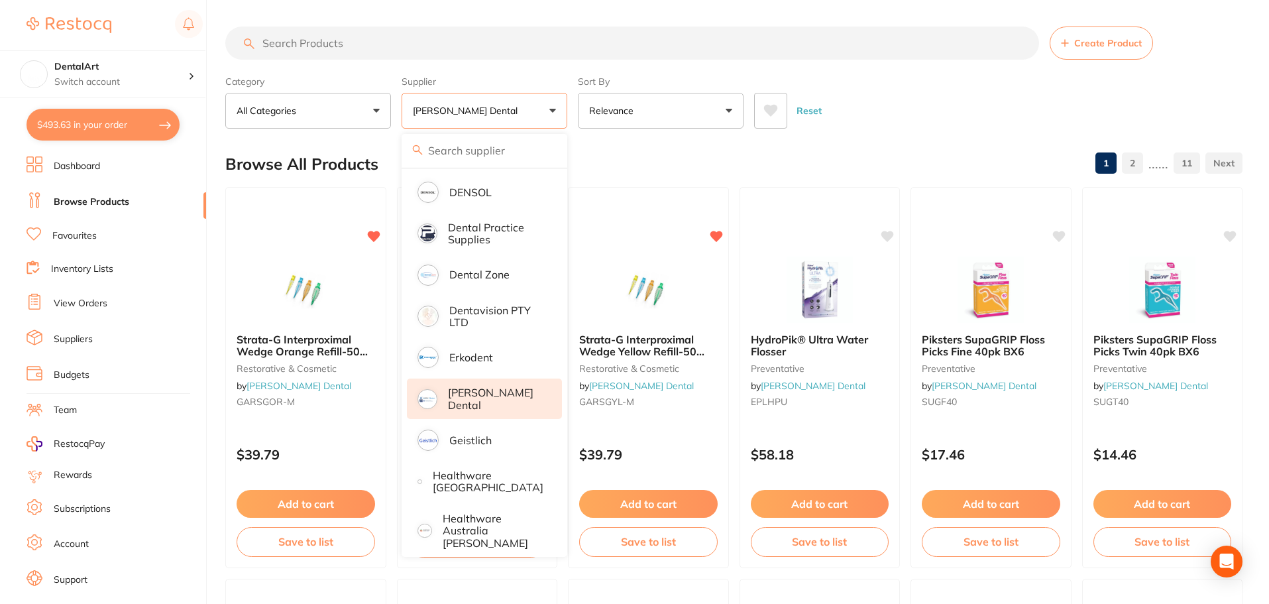
click at [934, 118] on div "Reset" at bounding box center [993, 105] width 478 height 46
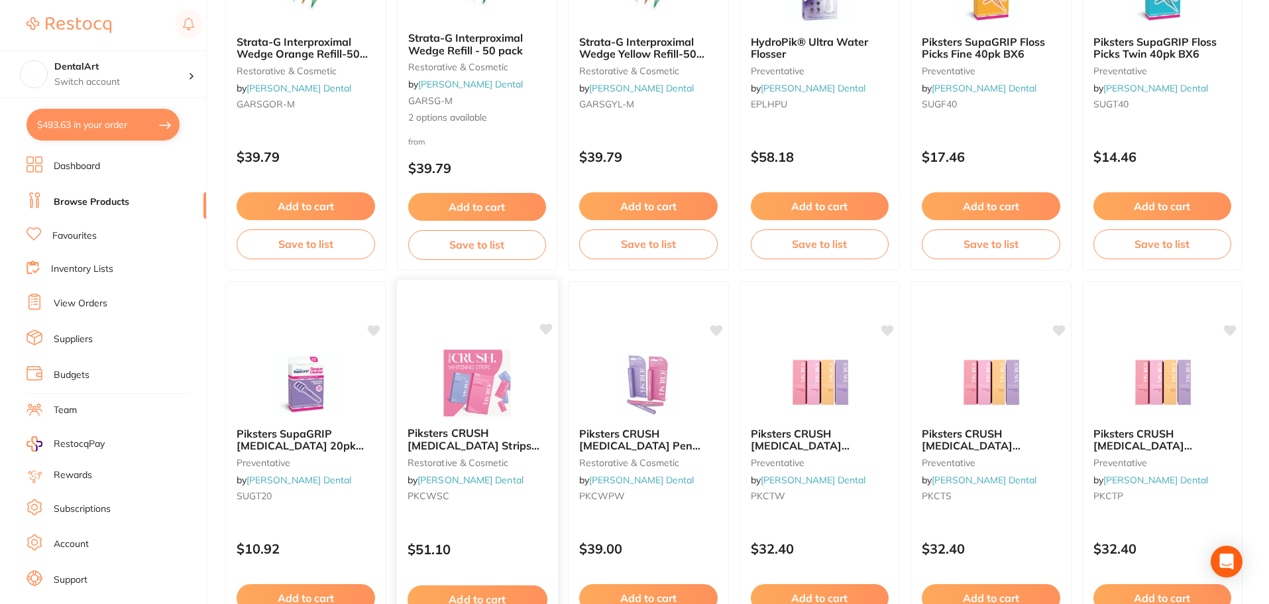
scroll to position [133, 0]
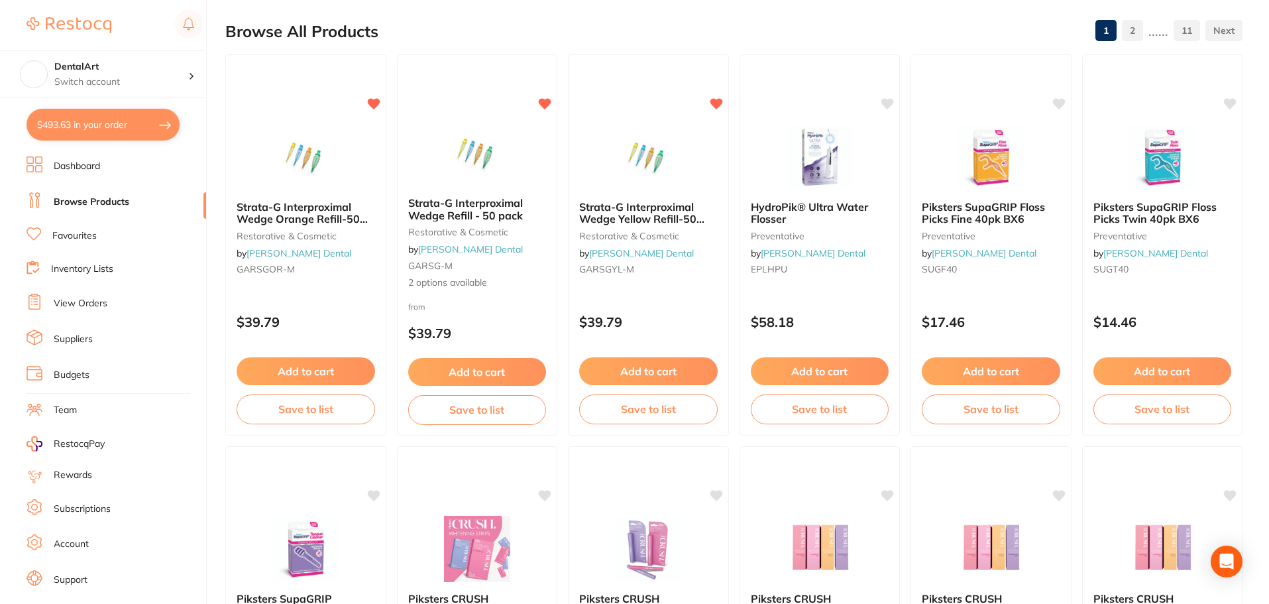
click at [321, 232] on small "restorative & cosmetic" at bounding box center [306, 236] width 138 height 11
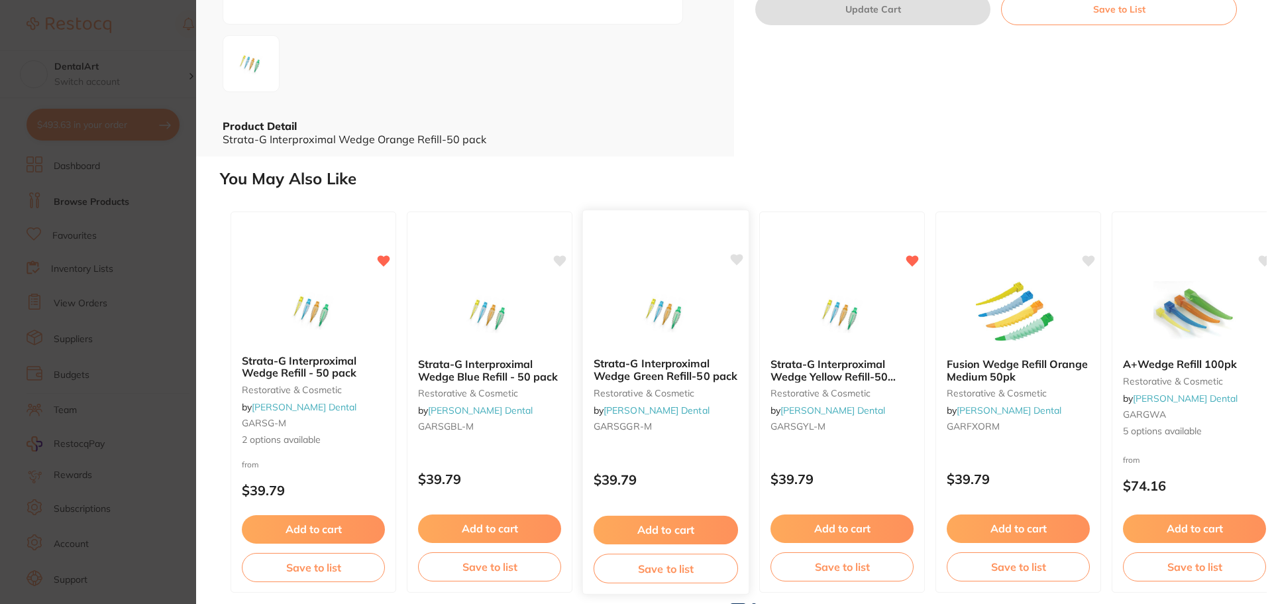
scroll to position [273, 0]
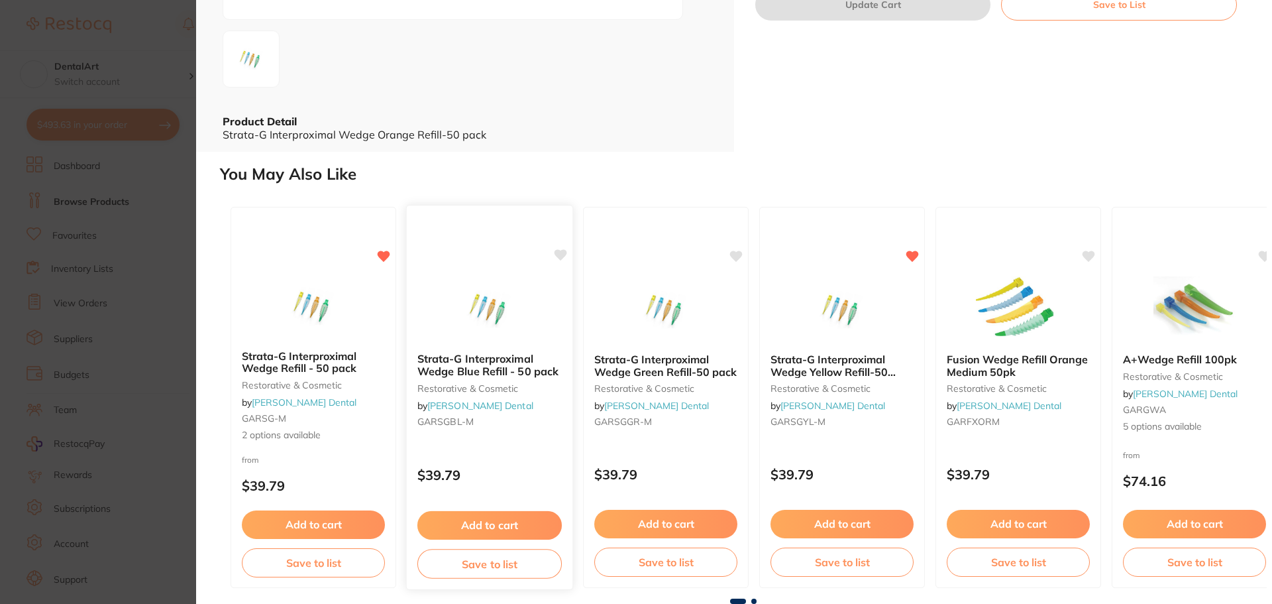
click at [475, 272] on div "Strata-G Interproximal Wedge Blue Refill - 50 pack restorative & cosmetic by Er…" at bounding box center [490, 397] width 168 height 385
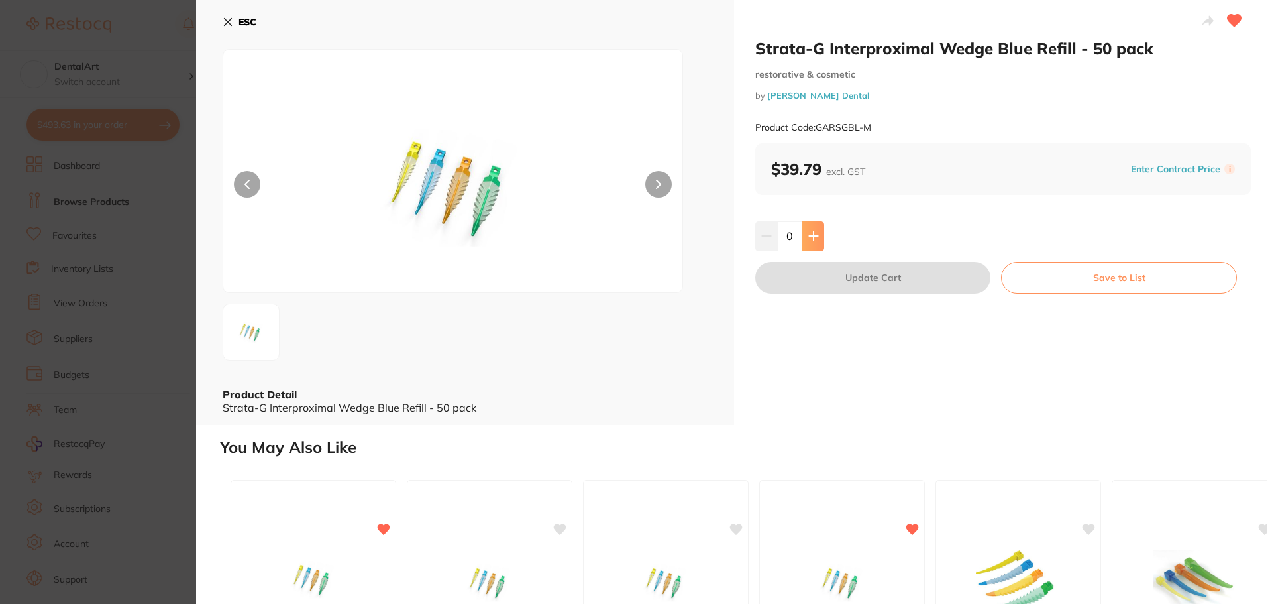
click at [809, 237] on icon at bounding box center [813, 236] width 9 height 9
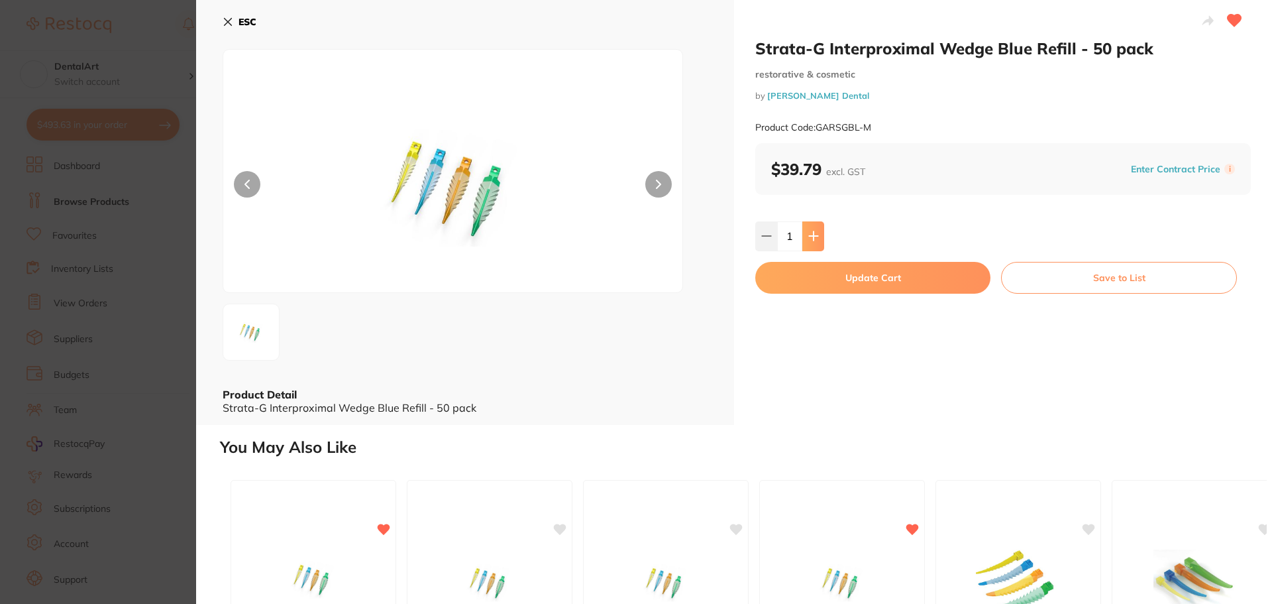
click at [809, 237] on icon at bounding box center [813, 236] width 9 height 9
type input "2"
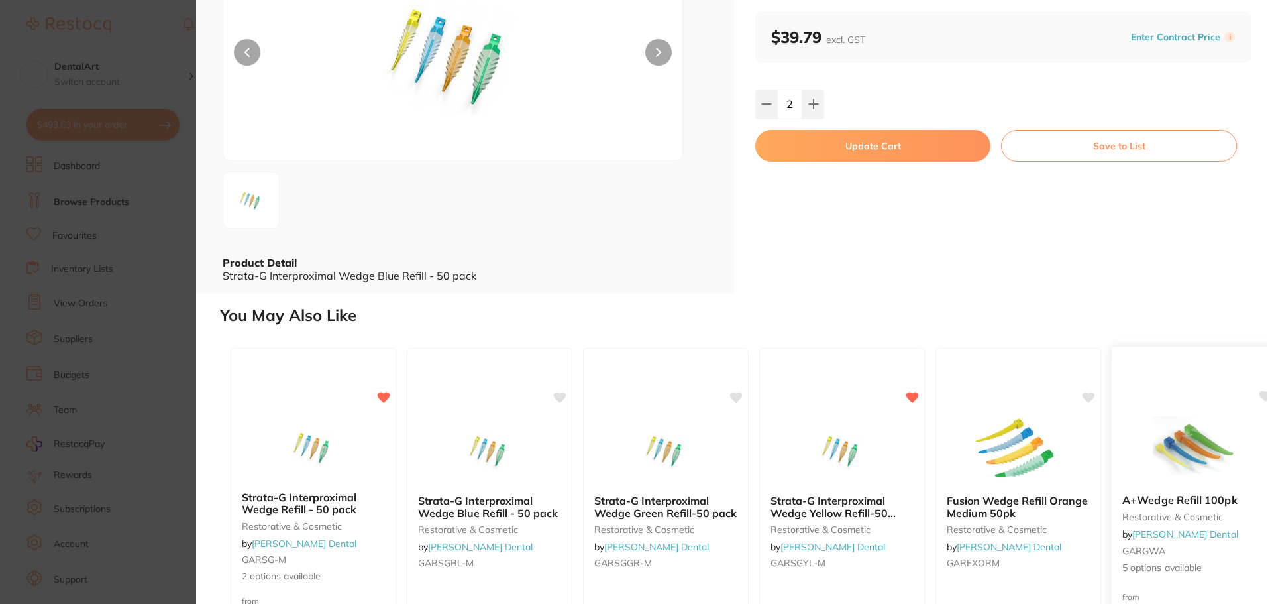
scroll to position [133, 0]
click at [1261, 394] on icon at bounding box center [1266, 395] width 13 height 11
click at [843, 148] on button "Update Cart" at bounding box center [872, 145] width 235 height 32
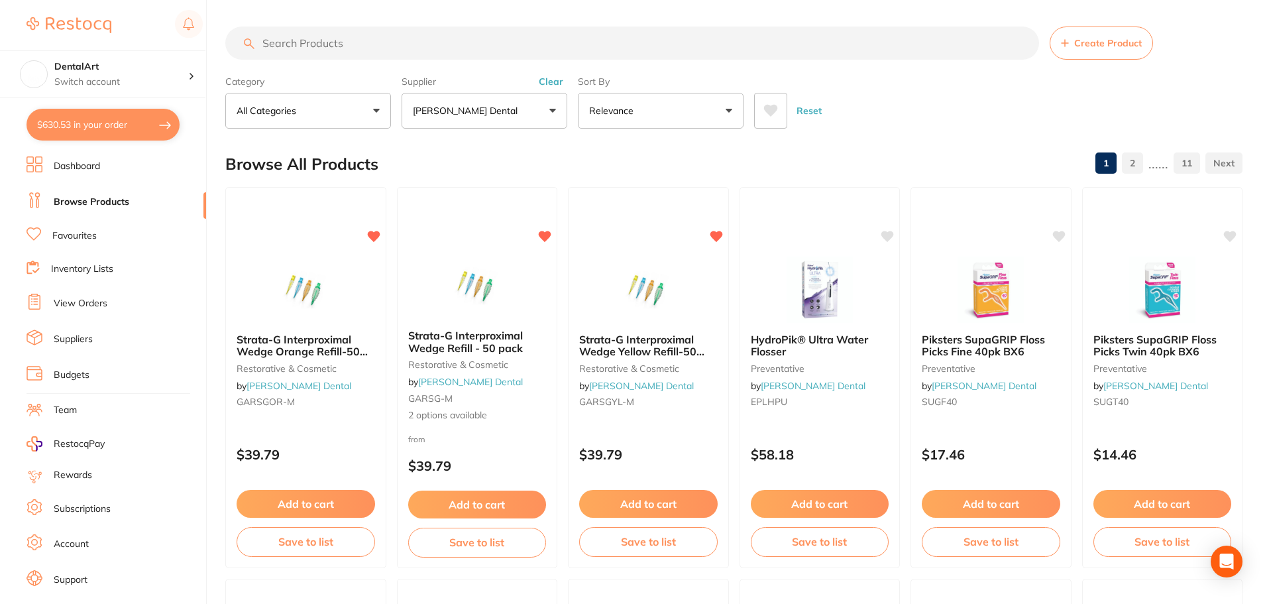
click at [286, 36] on input "search" at bounding box center [632, 43] width 814 height 33
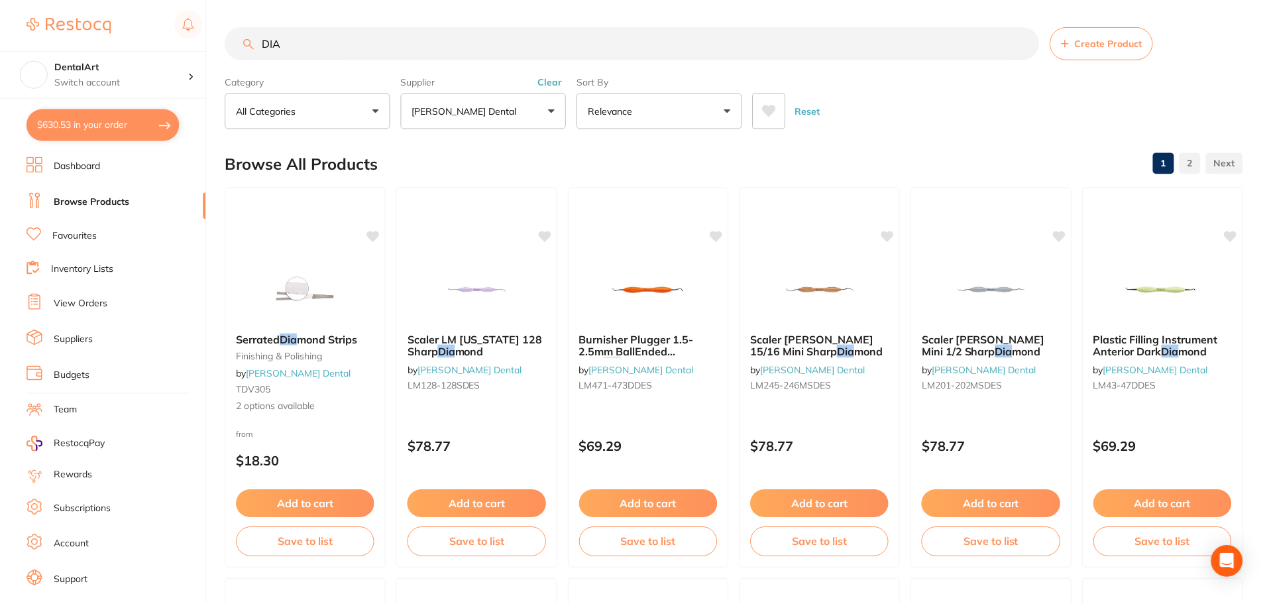
scroll to position [315, 0]
type input "D"
type input "diacomp"
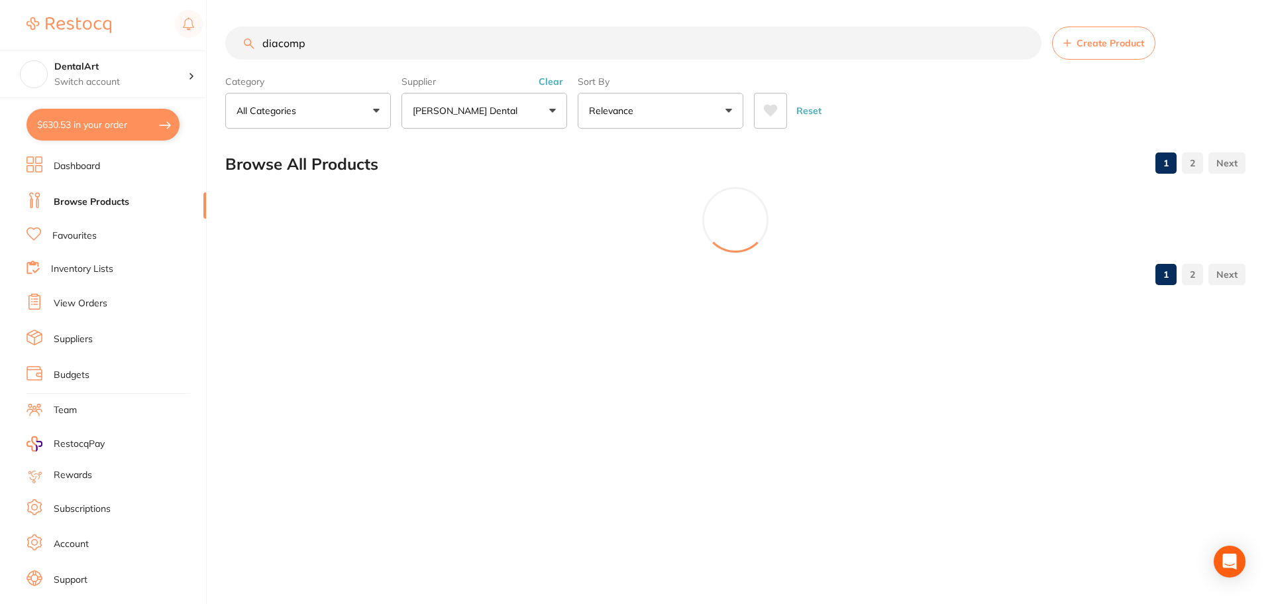
scroll to position [0, 0]
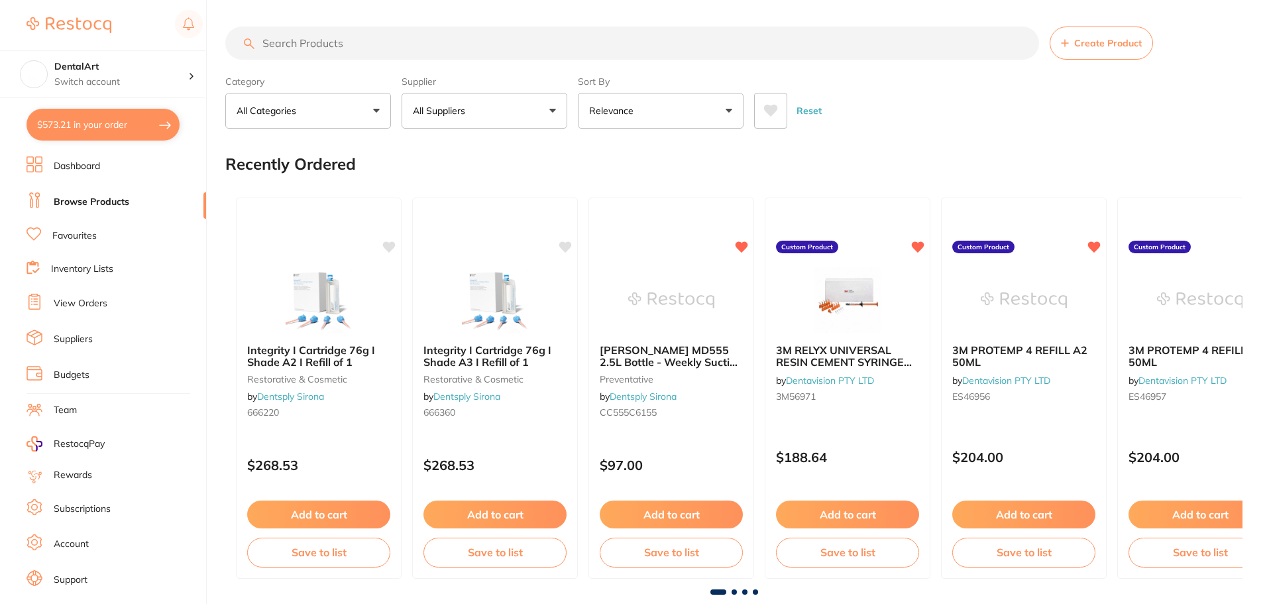
click at [551, 111] on button "All Suppliers" at bounding box center [485, 111] width 166 height 36
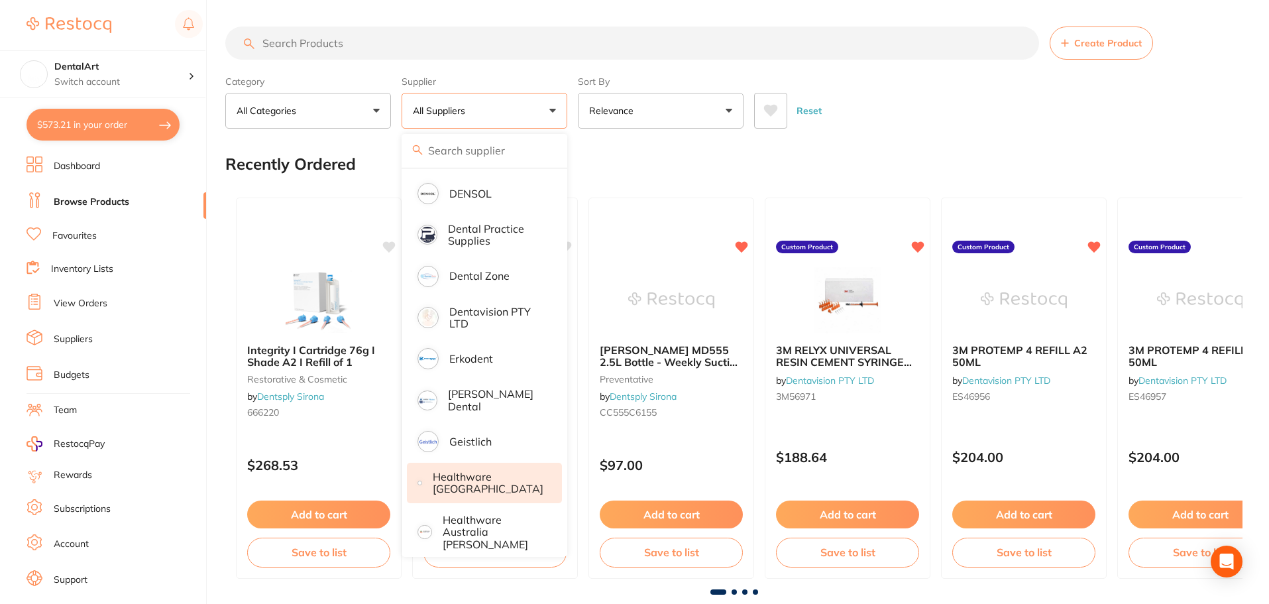
scroll to position [398, 0]
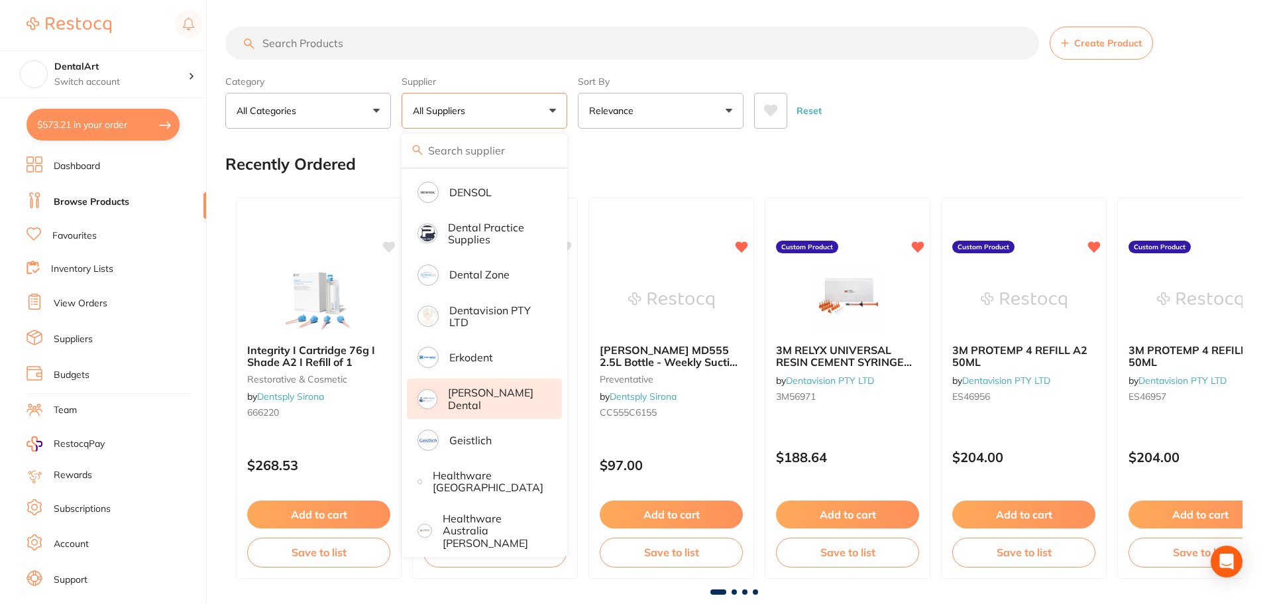
click at [497, 398] on p "[PERSON_NAME] Dental" at bounding box center [495, 398] width 95 height 25
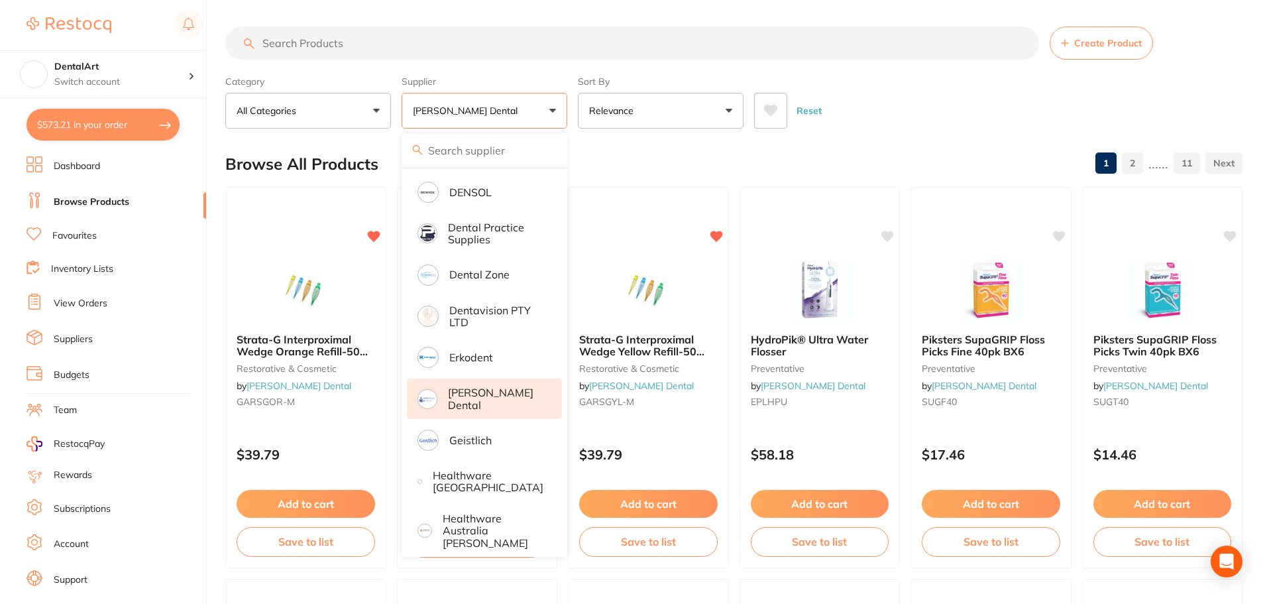
click at [304, 27] on input "search" at bounding box center [632, 43] width 814 height 33
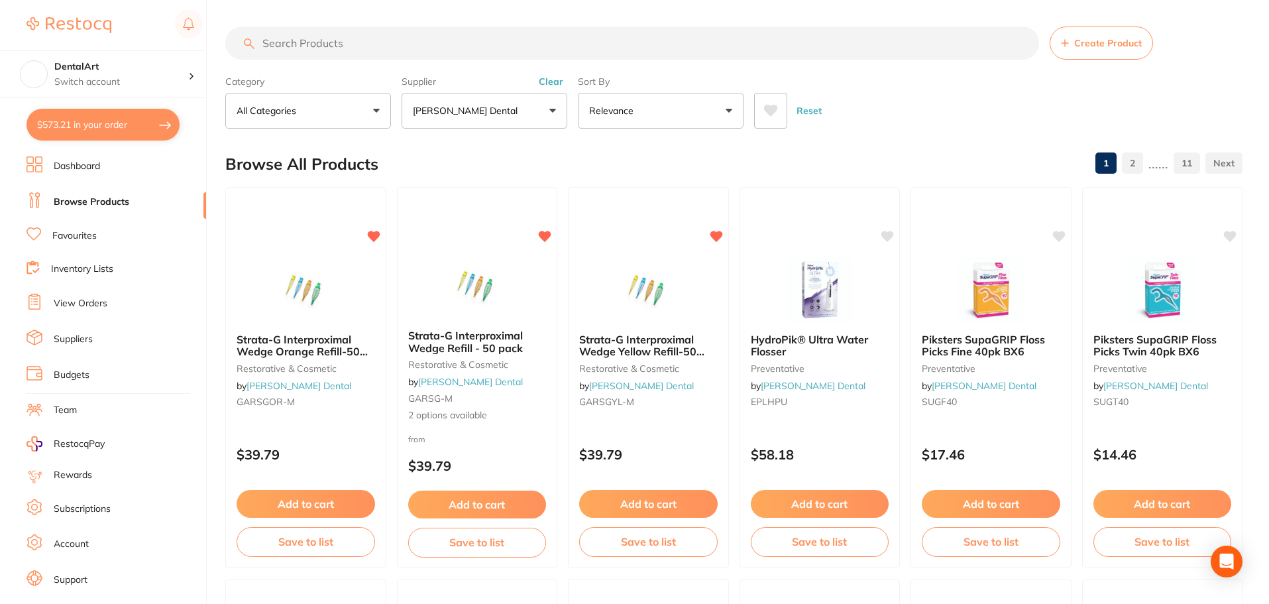
type input "c"
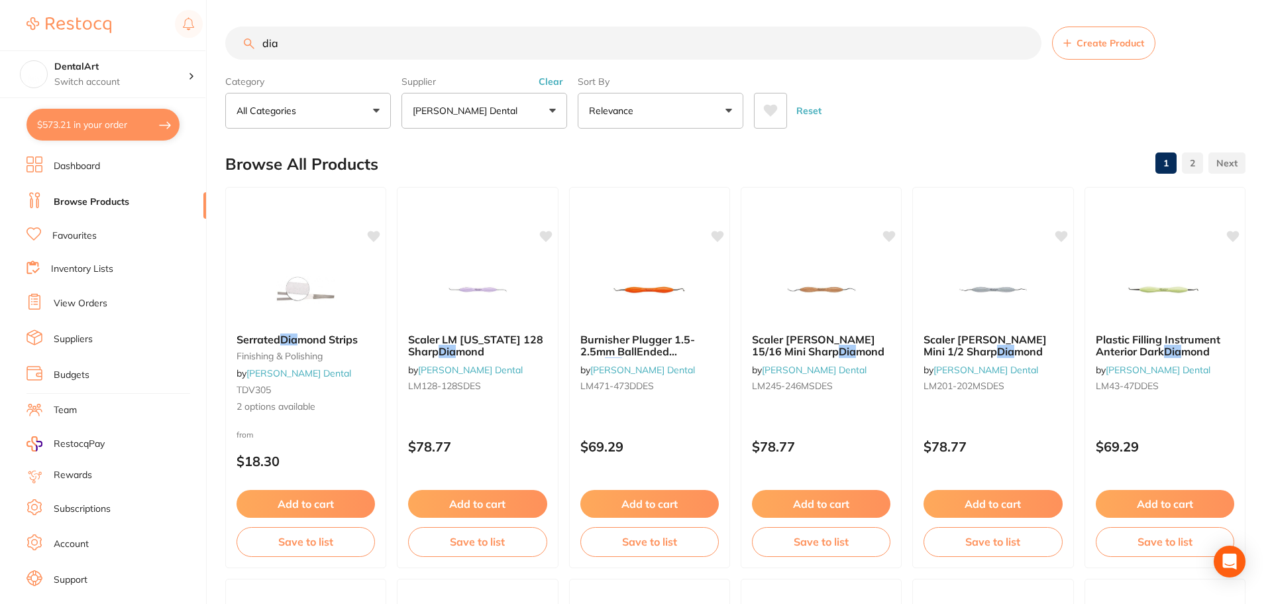
scroll to position [315, 0]
type input "diacomp"
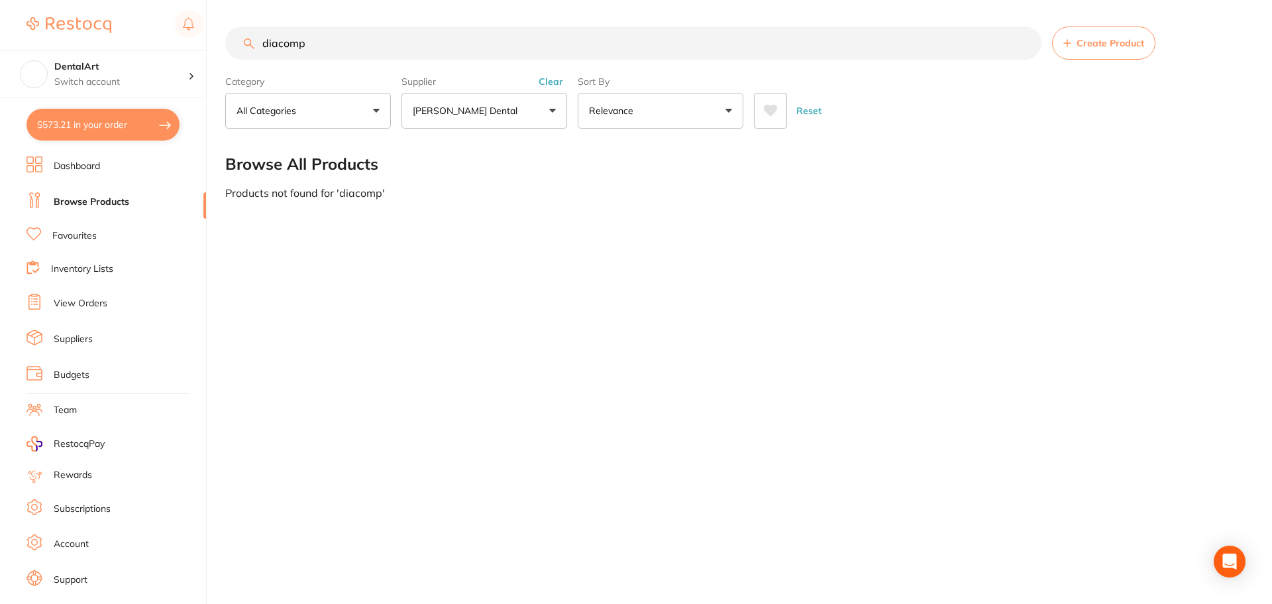
scroll to position [0, 0]
drag, startPoint x: 313, startPoint y: 36, endPoint x: 261, endPoint y: 31, distance: 52.0
click at [297, 31] on input "diacomp" at bounding box center [633, 43] width 816 height 33
drag, startPoint x: 261, startPoint y: 31, endPoint x: 254, endPoint y: 32, distance: 6.7
click at [254, 32] on input "diacomp" at bounding box center [633, 43] width 816 height 33
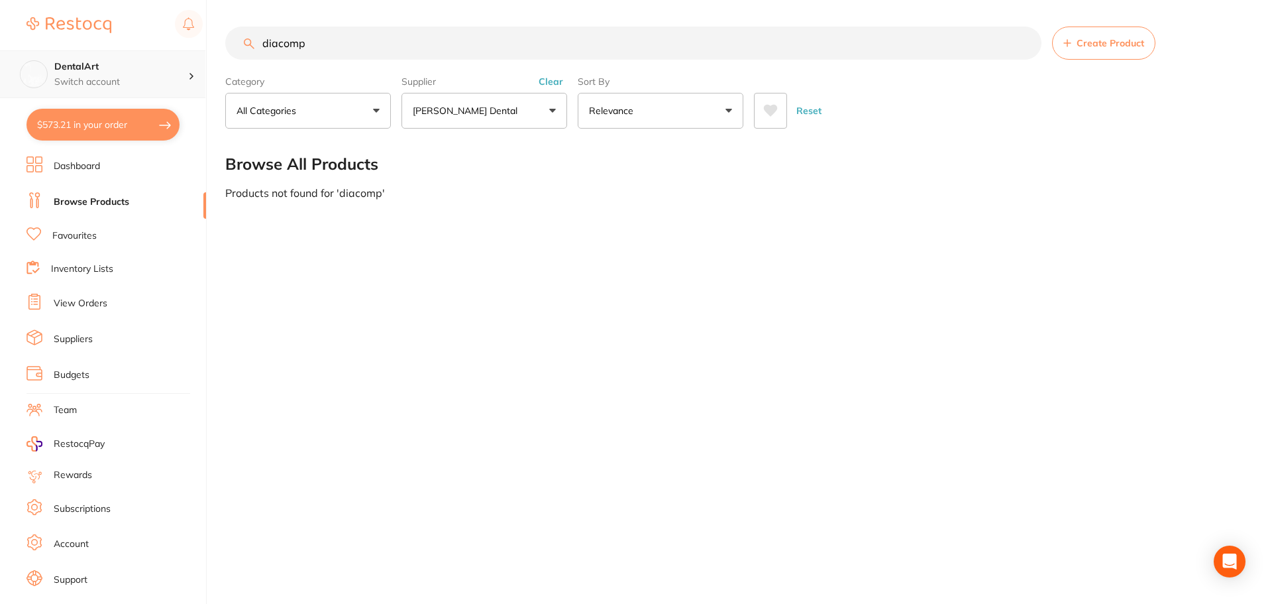
scroll to position [1, 0]
drag, startPoint x: 244, startPoint y: 54, endPoint x: 91, endPoint y: 51, distance: 153.1
click at [154, 56] on div "$573.21 DentalArt Switch account DentalArt $573.21 in your order Dashboard Brow…" at bounding box center [636, 302] width 1272 height 604
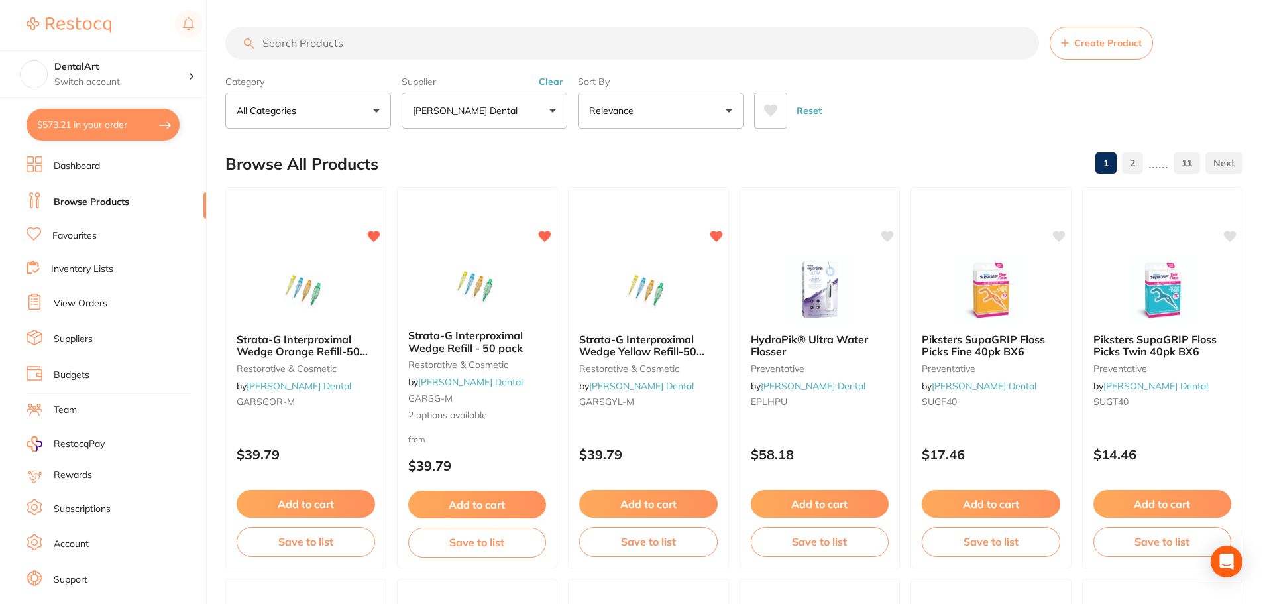
click at [335, 53] on input "search" at bounding box center [632, 43] width 814 height 33
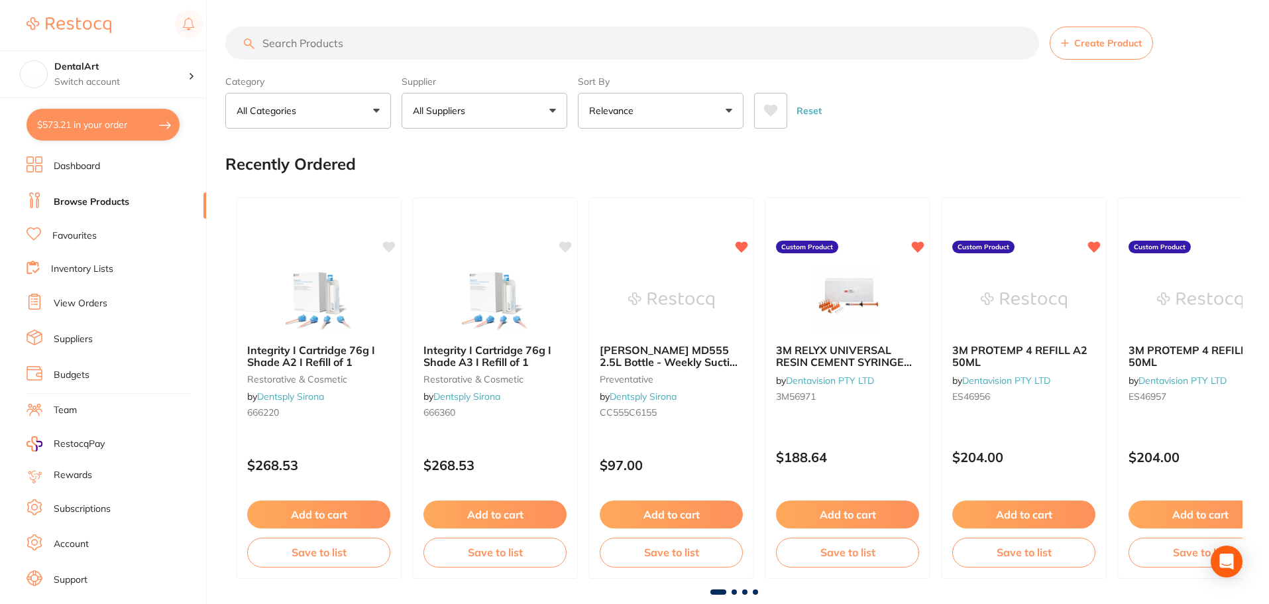
click at [552, 115] on button "All Suppliers" at bounding box center [485, 111] width 166 height 36
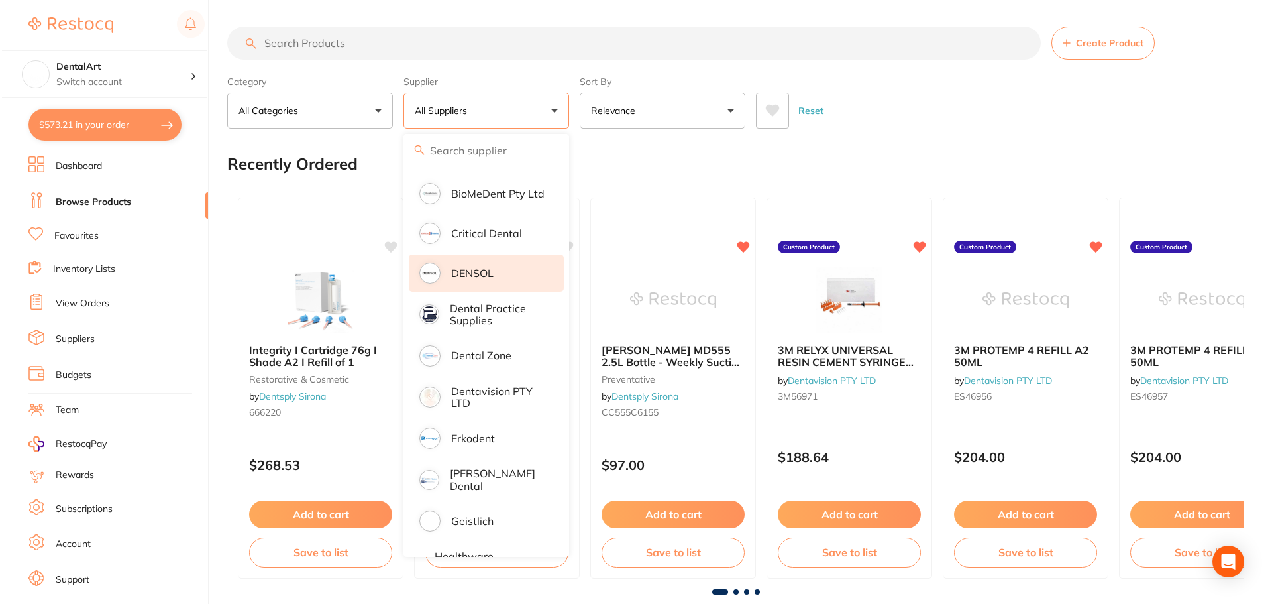
scroll to position [331, 0]
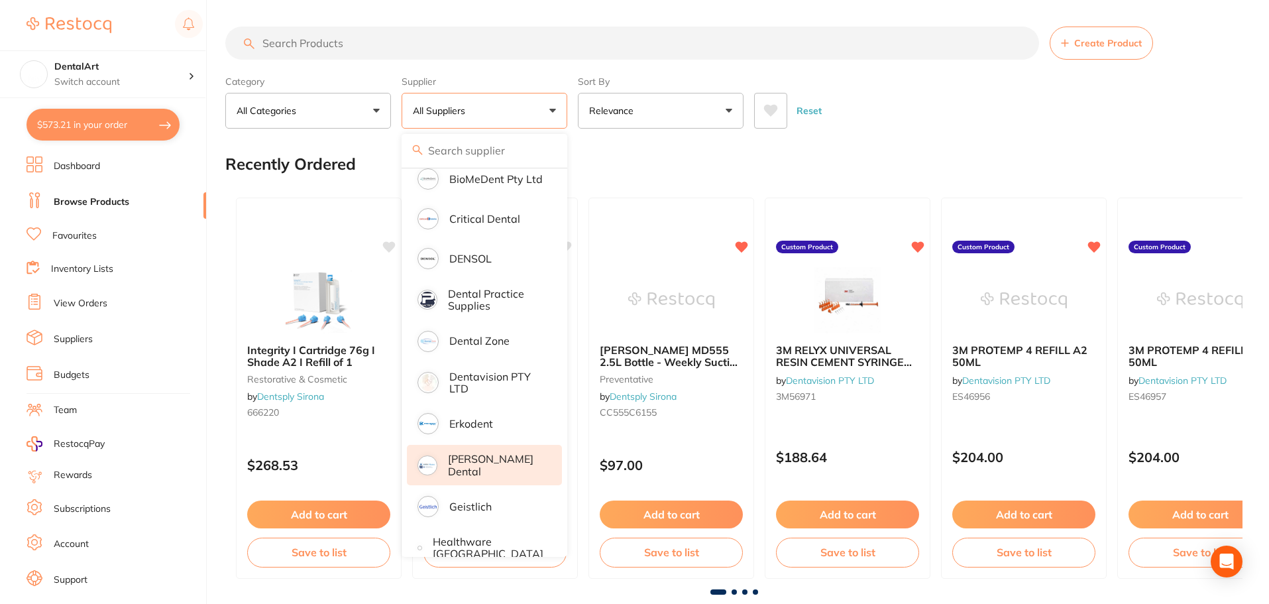
click at [479, 464] on p "[PERSON_NAME] Dental" at bounding box center [495, 465] width 95 height 25
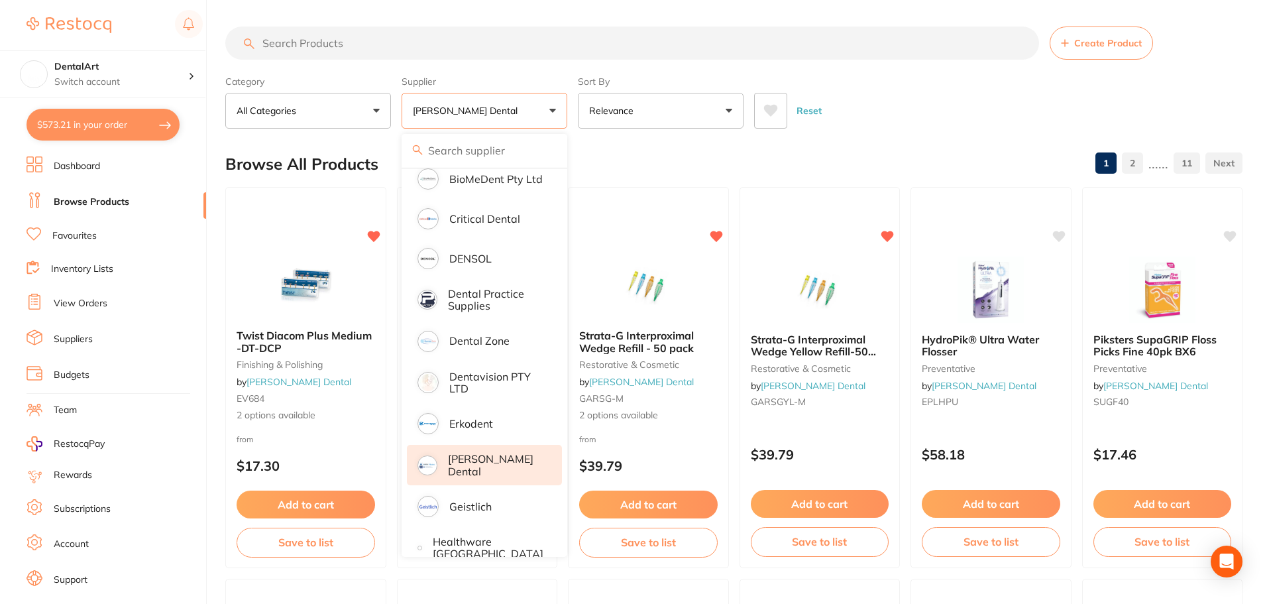
click at [867, 101] on div "Reset" at bounding box center [993, 105] width 478 height 46
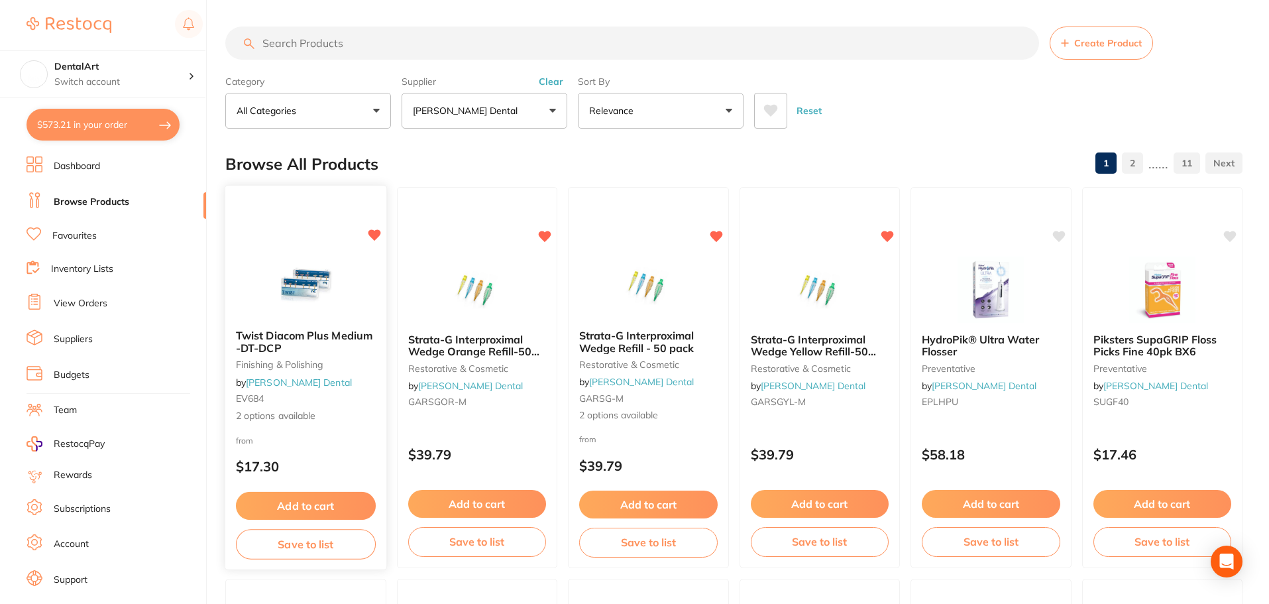
click at [283, 252] on img at bounding box center [305, 285] width 87 height 67
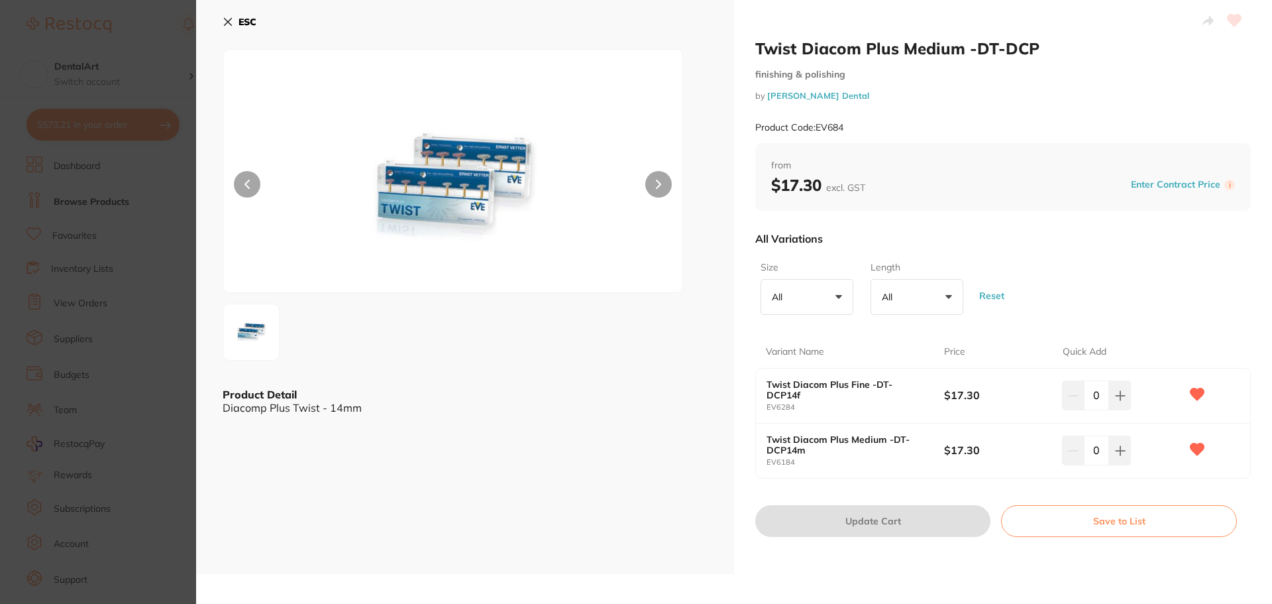
click at [650, 183] on button at bounding box center [658, 184] width 27 height 27
